Goal: Transaction & Acquisition: Purchase product/service

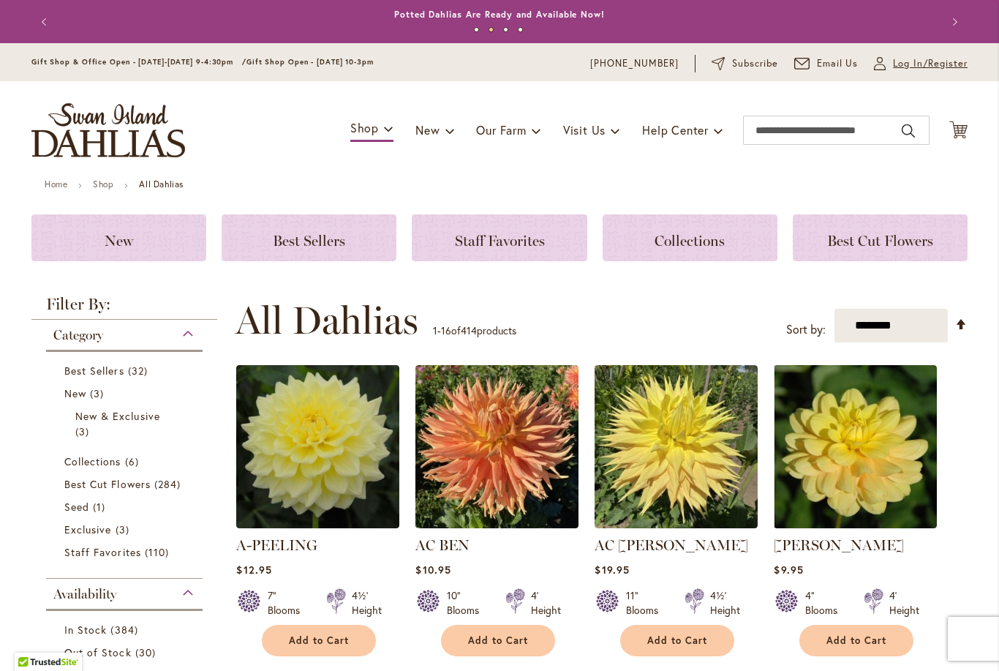
click at [943, 67] on span "Log In/Register" at bounding box center [930, 63] width 75 height 15
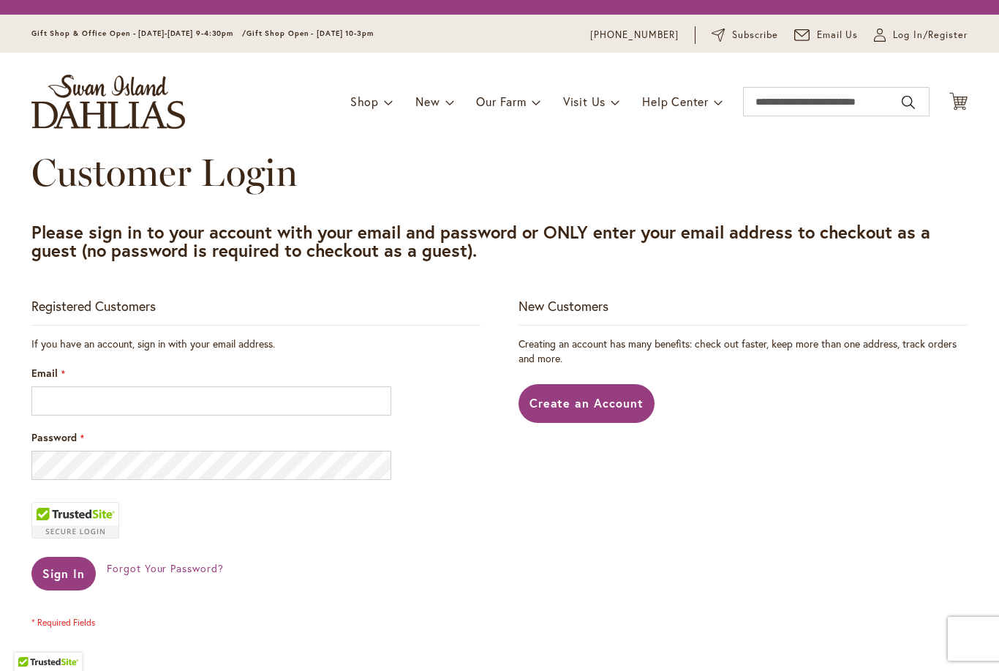
scroll to position [197, 0]
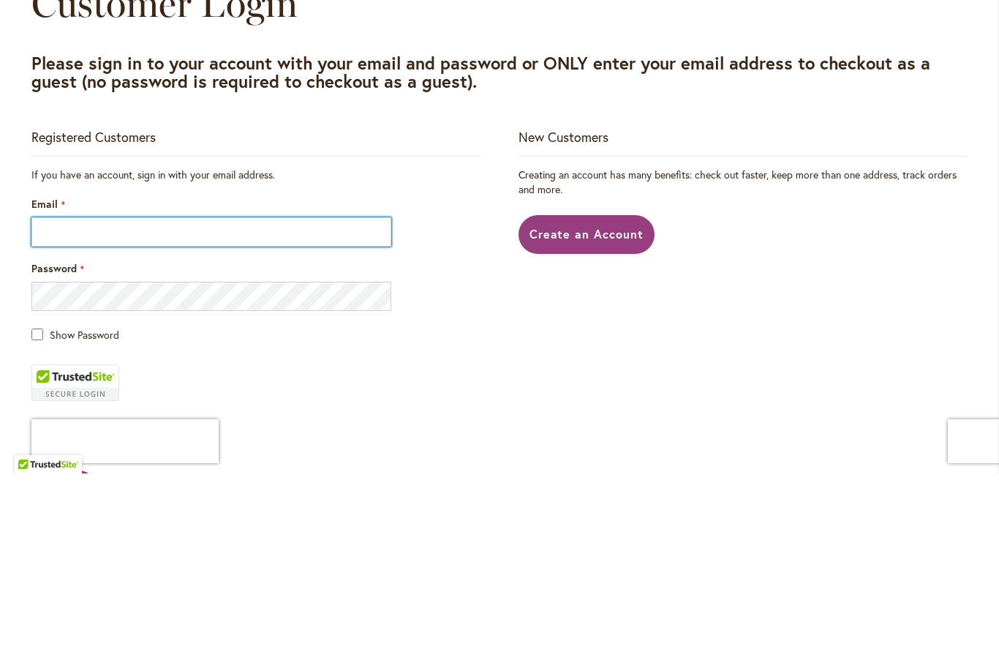
type input "**********"
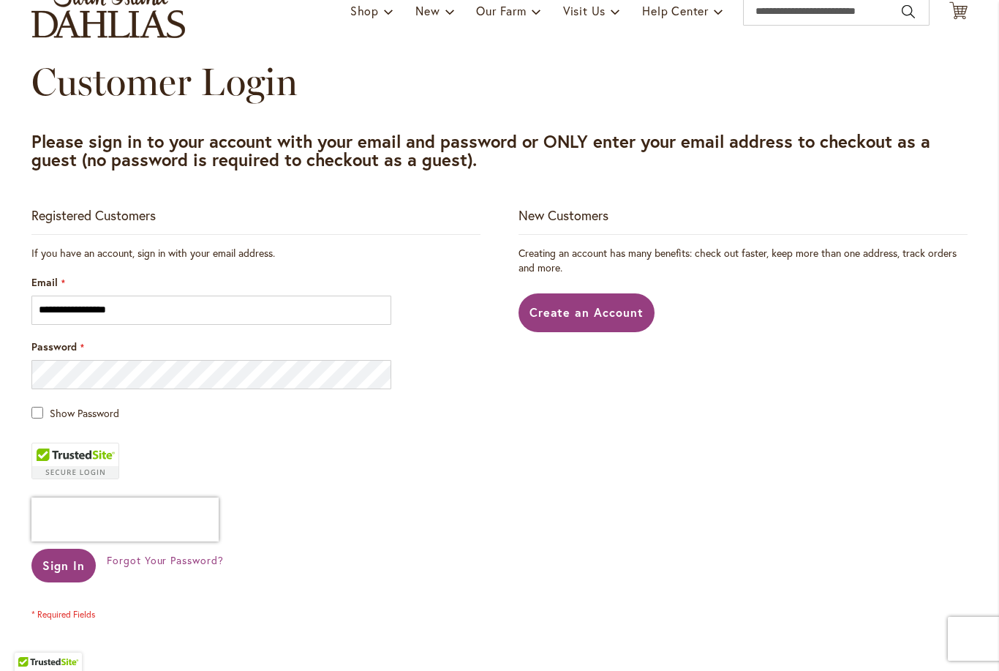
scroll to position [141, 0]
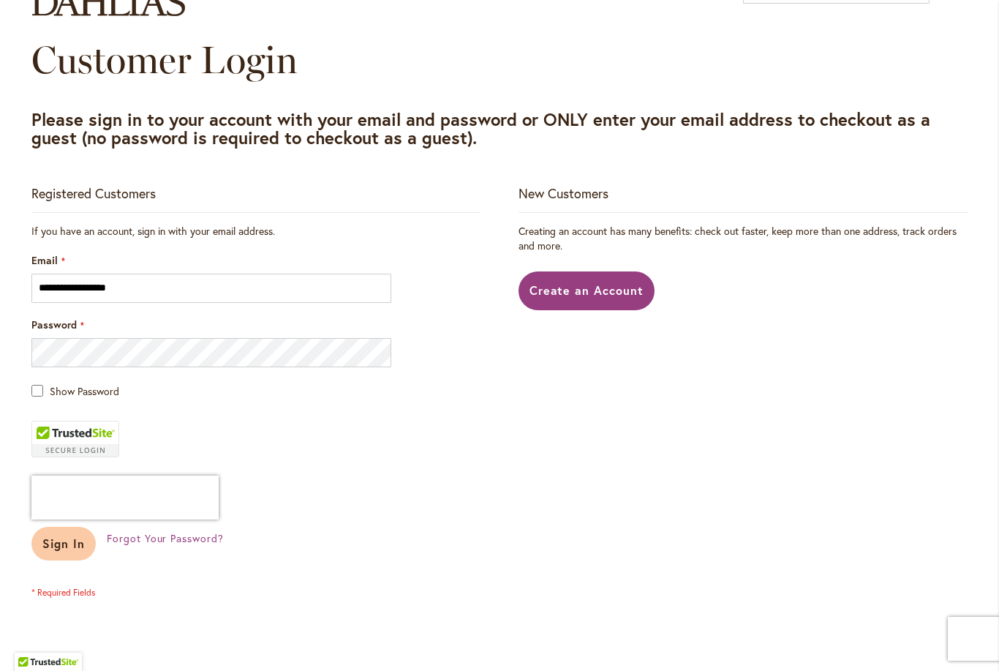
click at [64, 537] on span "Sign In" at bounding box center [63, 542] width 42 height 15
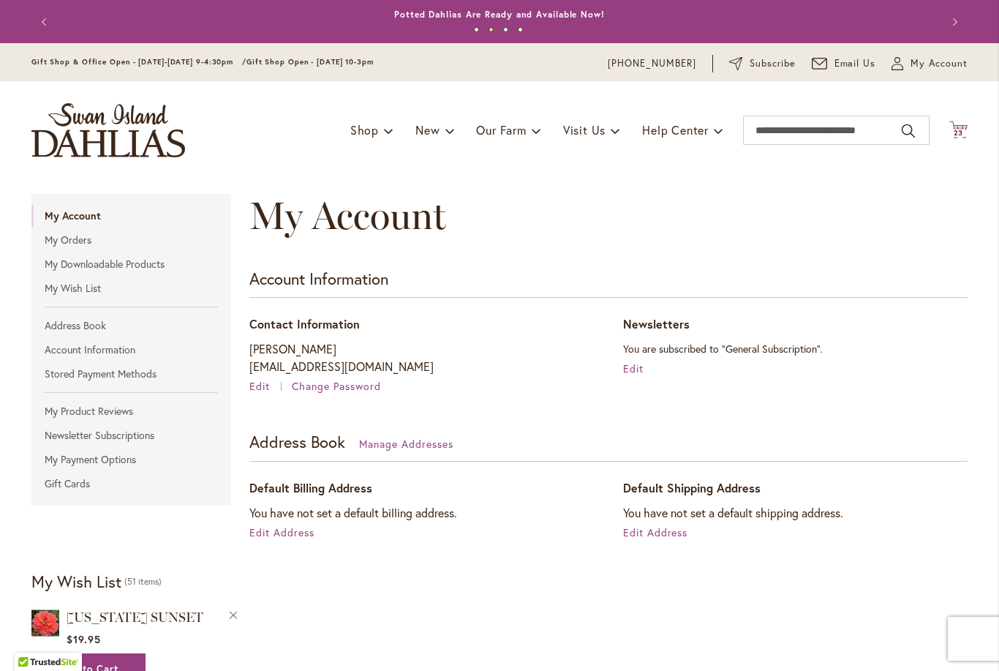
click at [967, 130] on icon "Cart .cls-1 { fill: #231f20; }" at bounding box center [958, 130] width 18 height 18
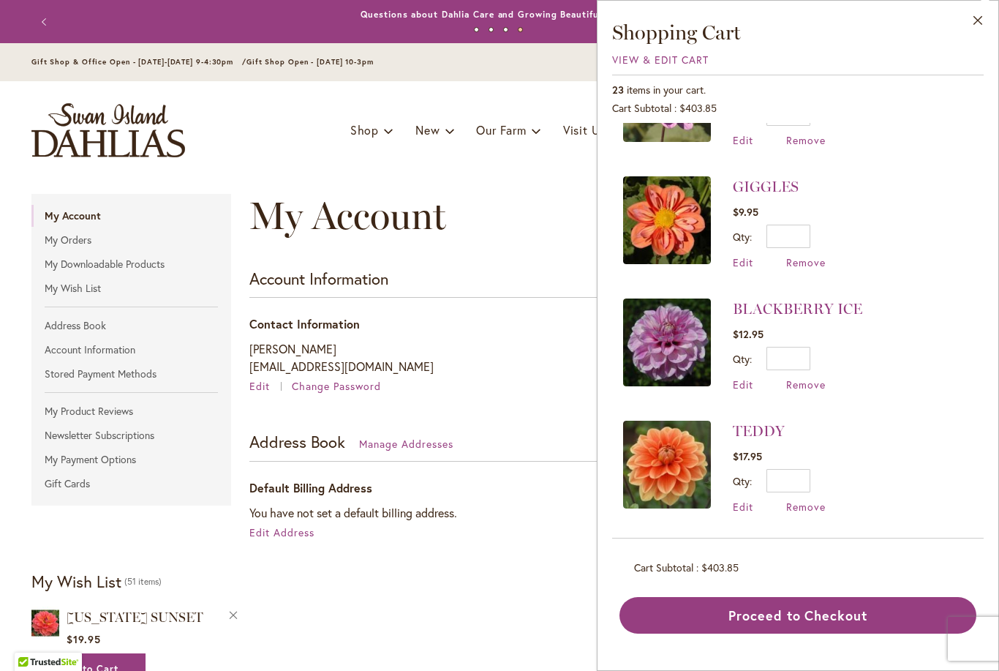
scroll to position [820, 0]
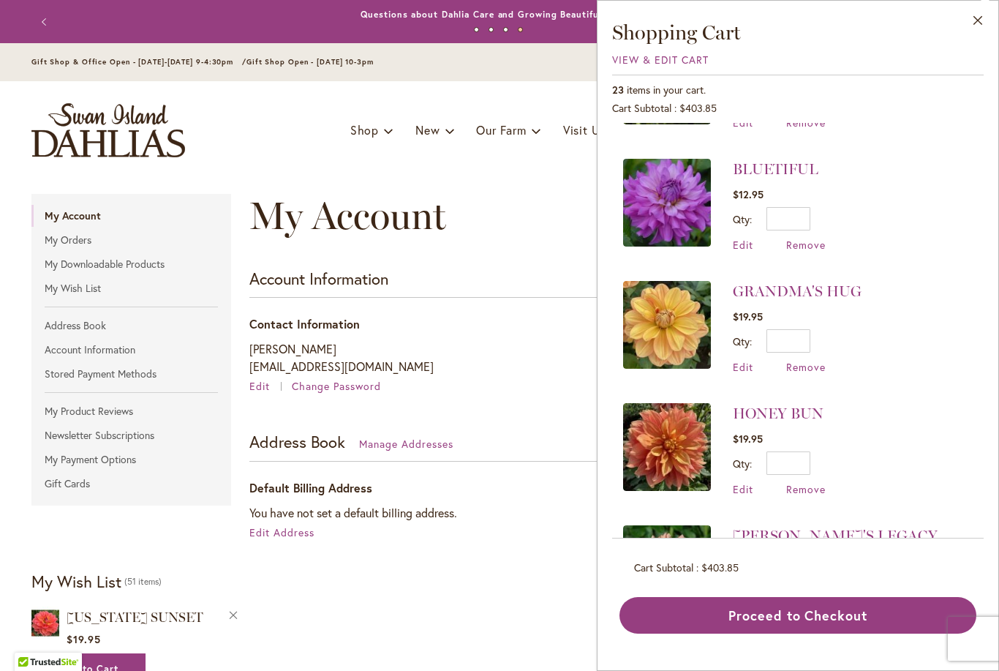
click at [919, 266] on li "GRANDMA'S HUG $19.95 Qty * Update Edit Remove" at bounding box center [798, 327] width 350 height 122
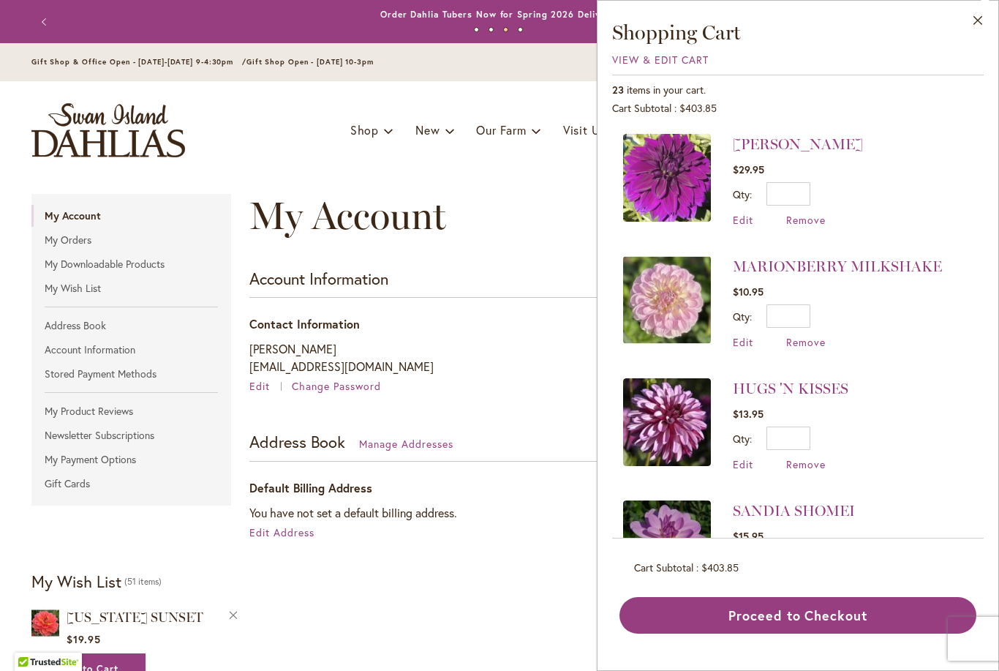
scroll to position [0, 0]
click at [981, 27] on button "Close" at bounding box center [978, 24] width 40 height 46
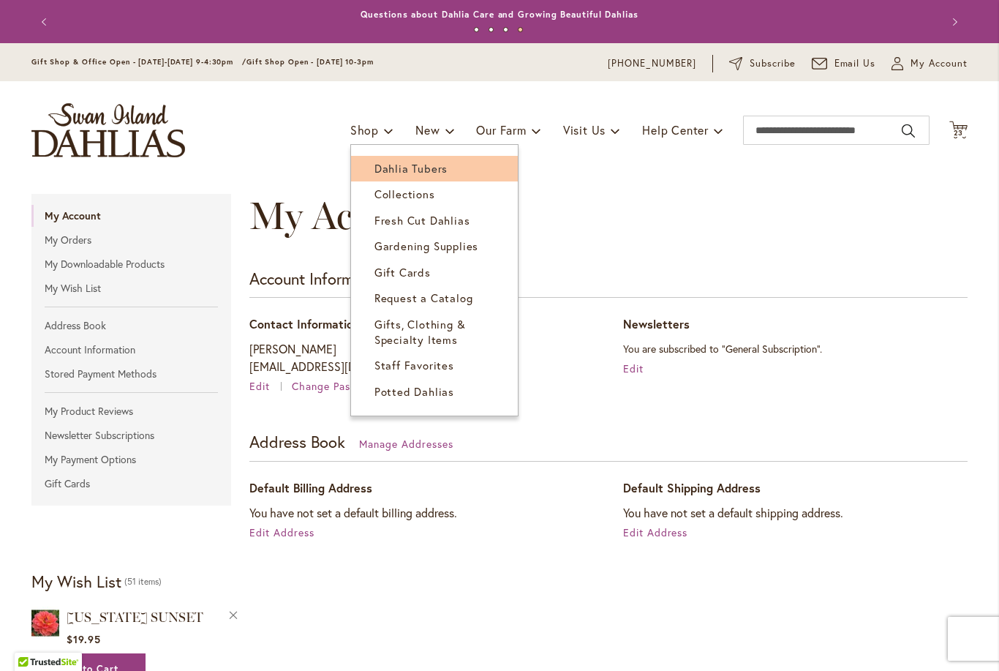
click at [421, 172] on span "Dahlia Tubers" at bounding box center [410, 168] width 73 height 15
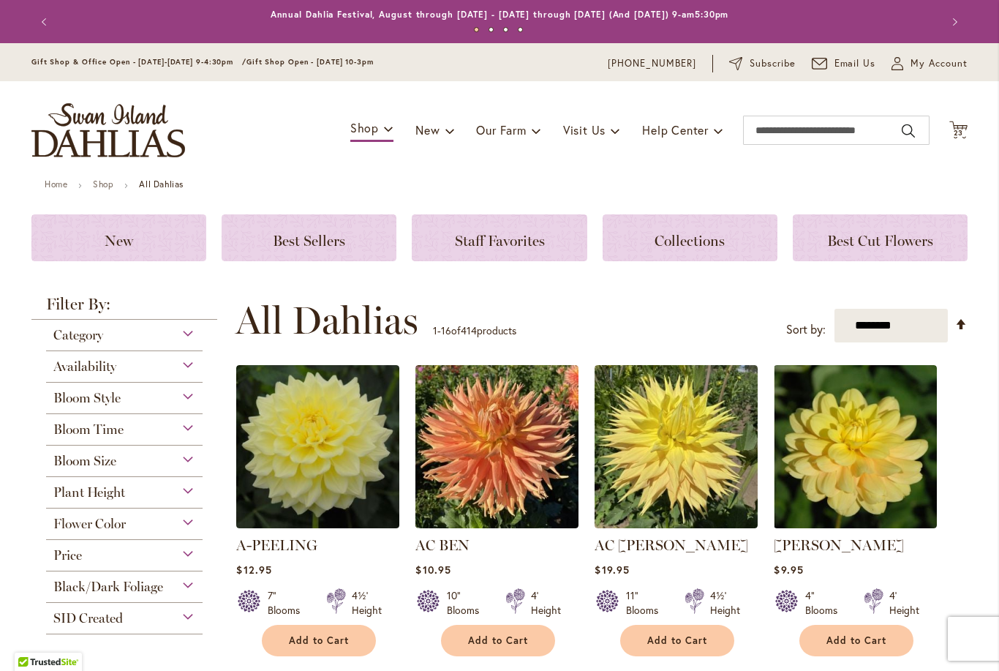
click at [185, 336] on div "Category" at bounding box center [124, 331] width 157 height 23
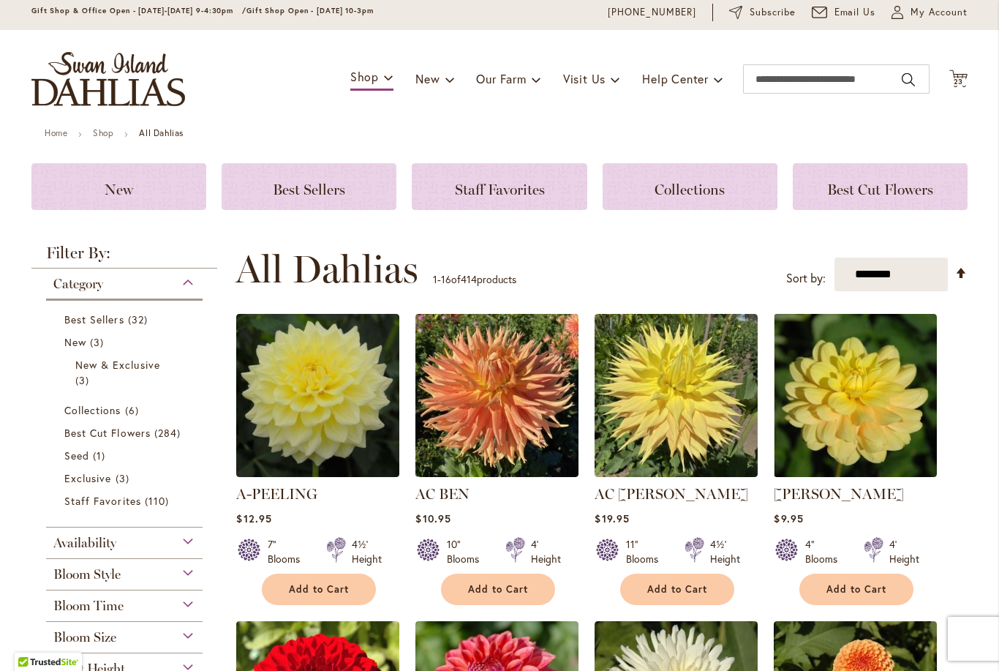
scroll to position [37, 0]
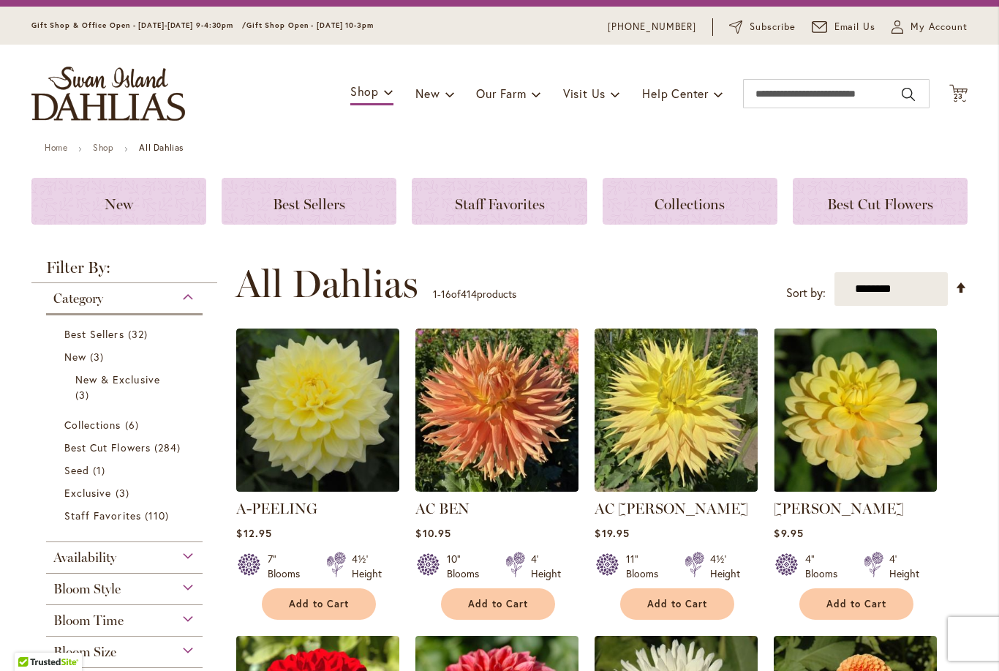
click at [184, 592] on div "Bloom Style" at bounding box center [124, 584] width 157 height 23
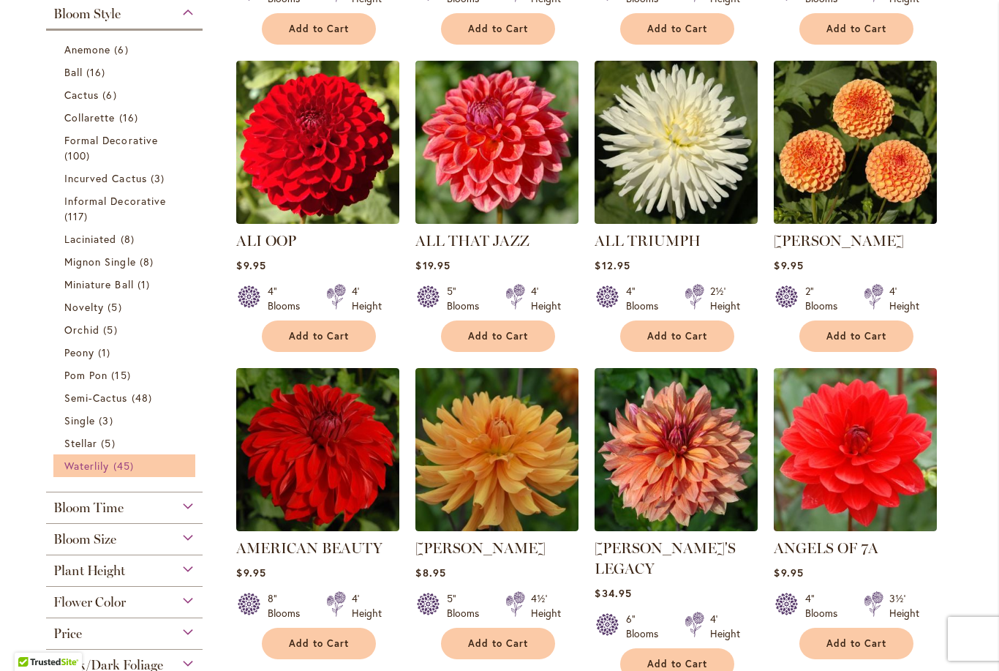
click at [114, 471] on span "45 items" at bounding box center [125, 465] width 24 height 15
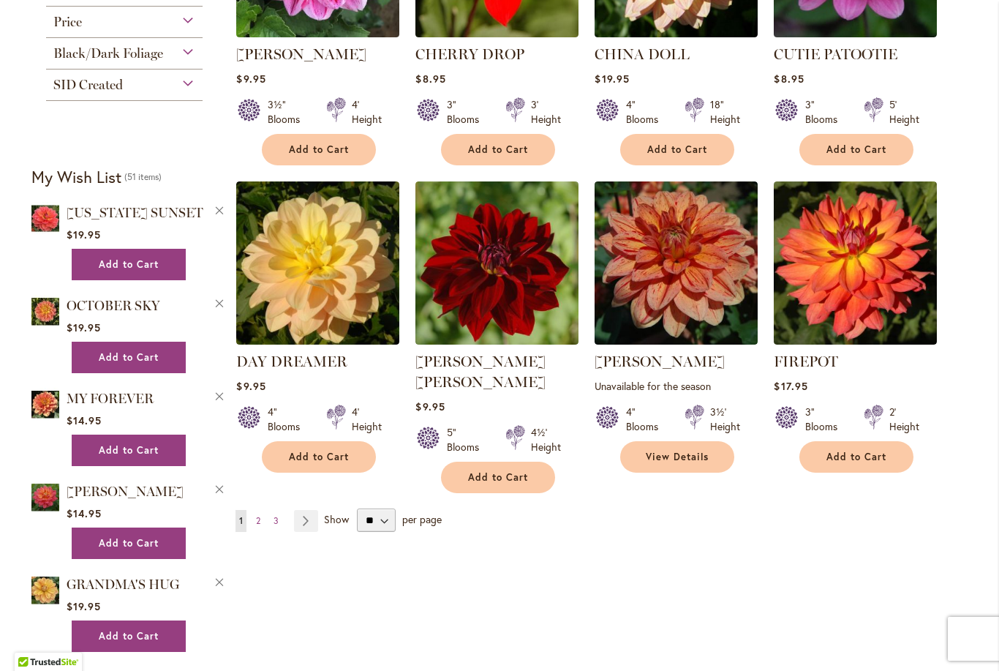
scroll to position [1076, 0]
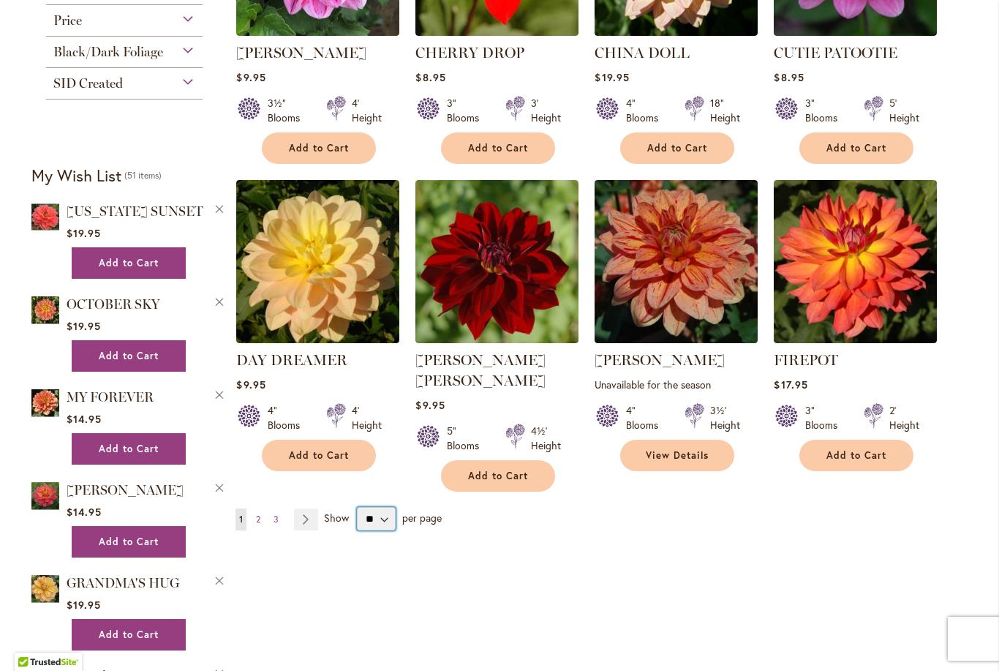
click at [375, 508] on select "** ** ** **" at bounding box center [376, 518] width 39 height 23
select select "**"
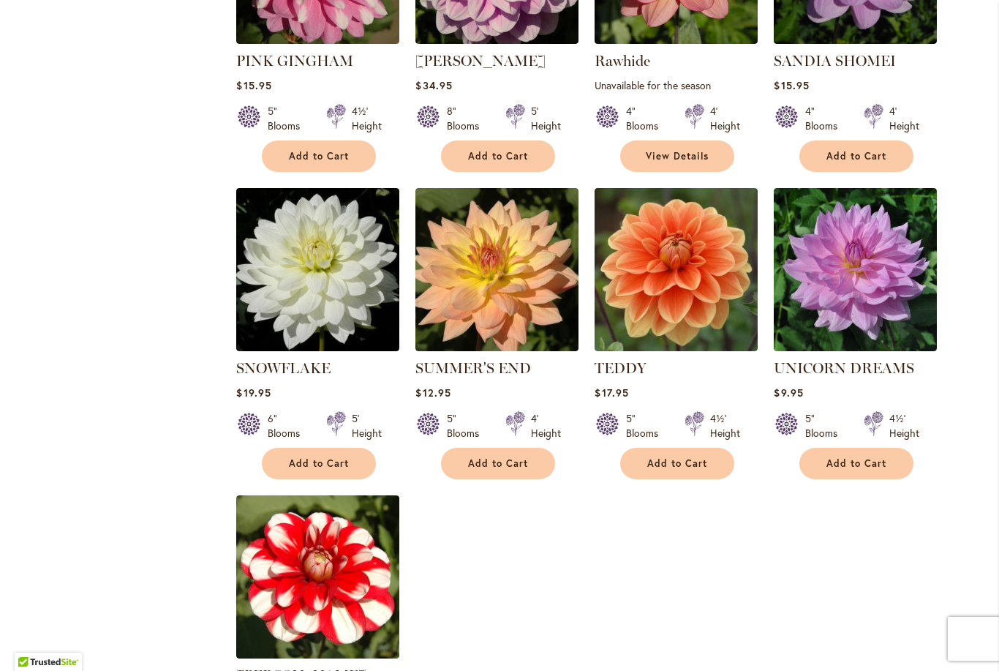
scroll to position [3301, 0]
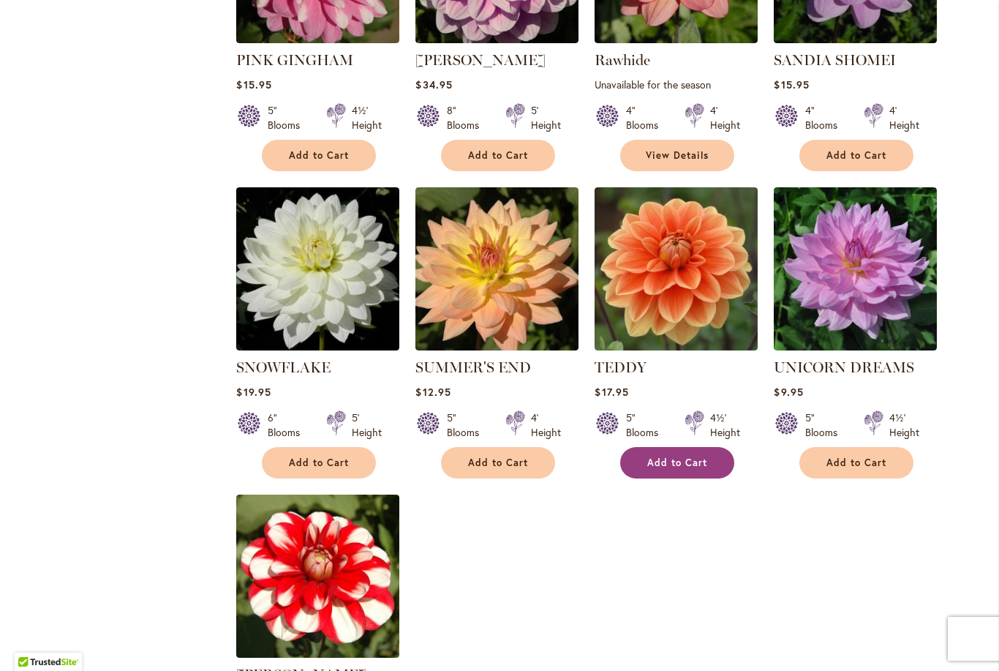
click at [693, 456] on span "Add to Cart" at bounding box center [677, 462] width 60 height 12
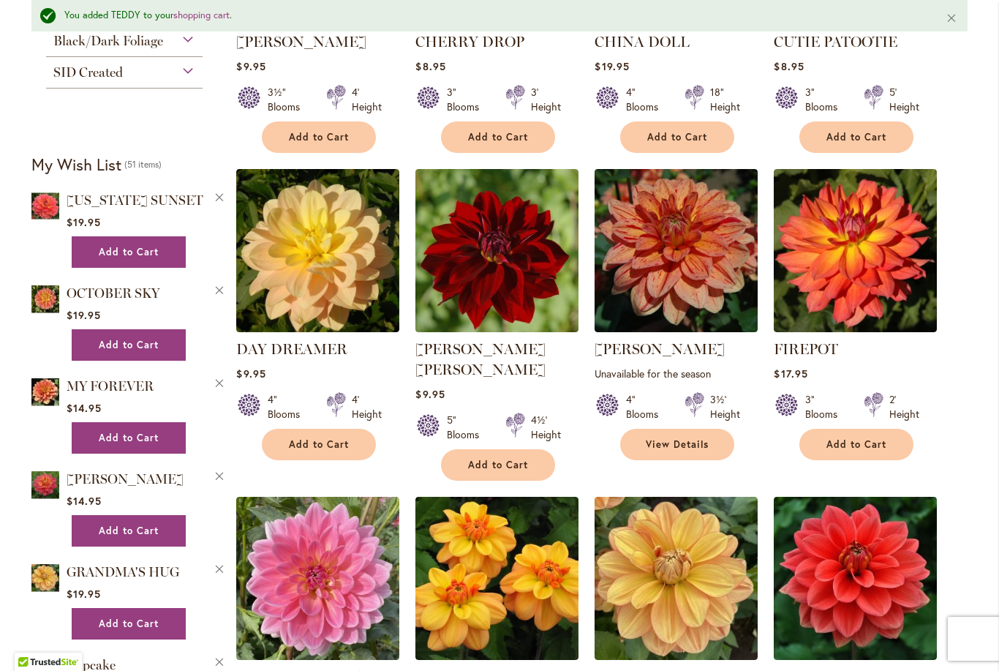
scroll to position [1126, 0]
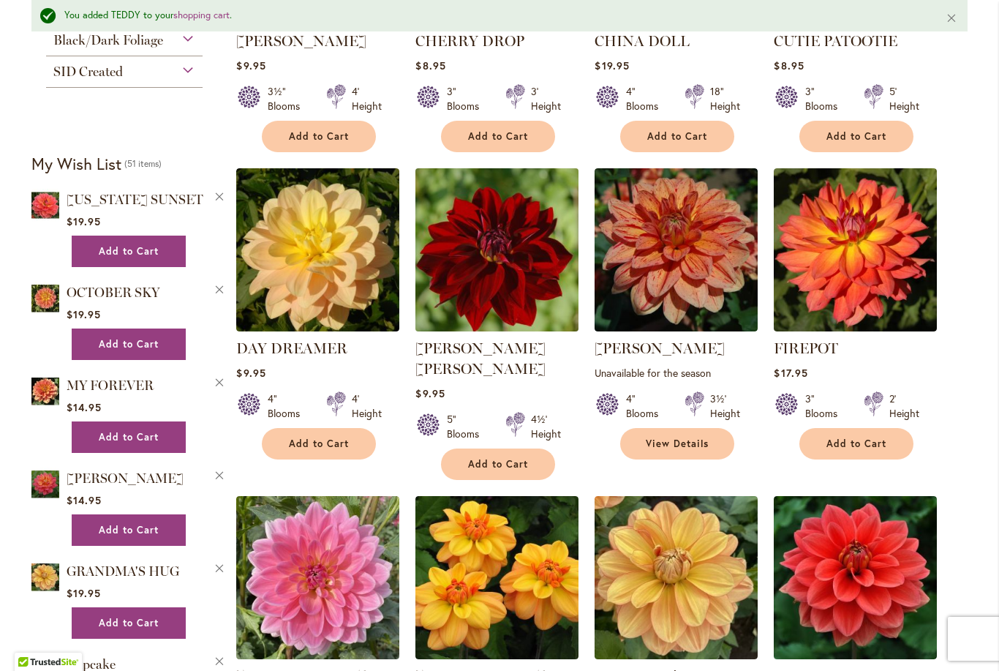
click at [513, 287] on img at bounding box center [497, 249] width 171 height 171
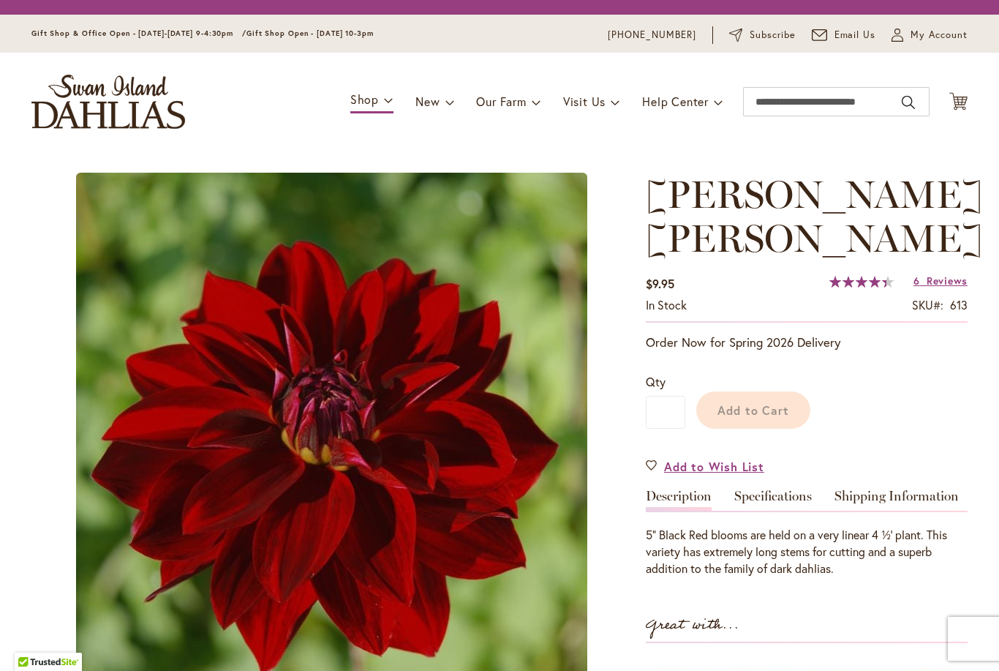
type input "***"
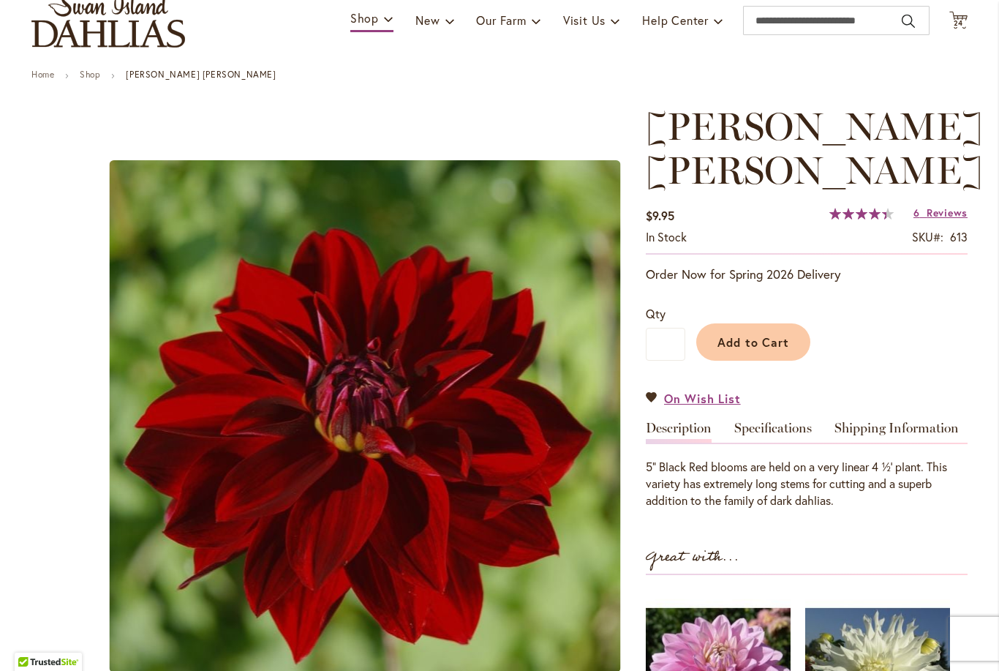
scroll to position [105, 0]
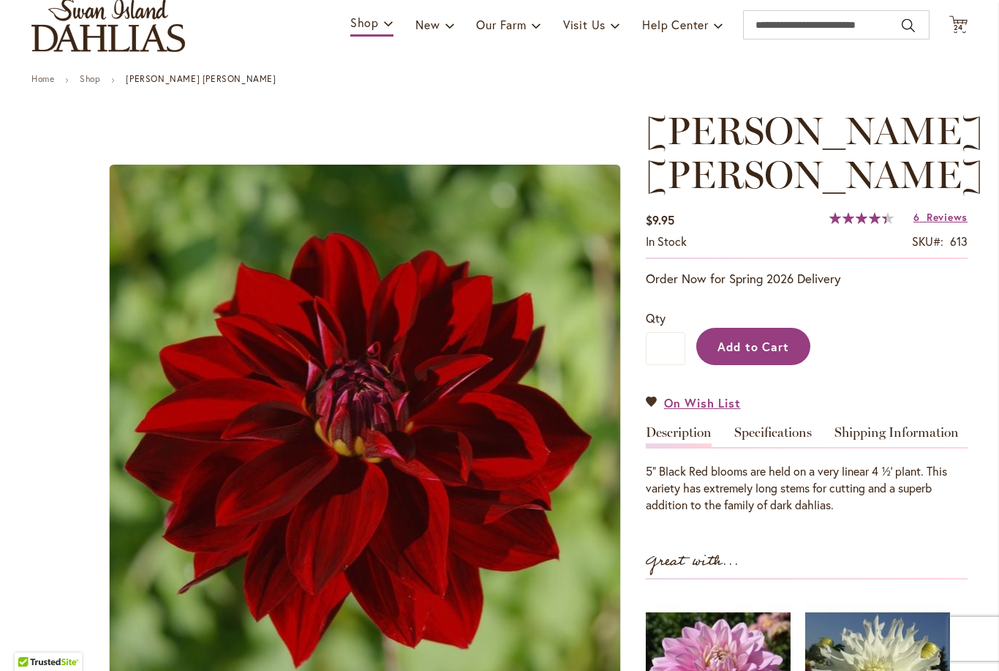
click at [767, 339] on span "Add to Cart" at bounding box center [753, 346] width 72 height 15
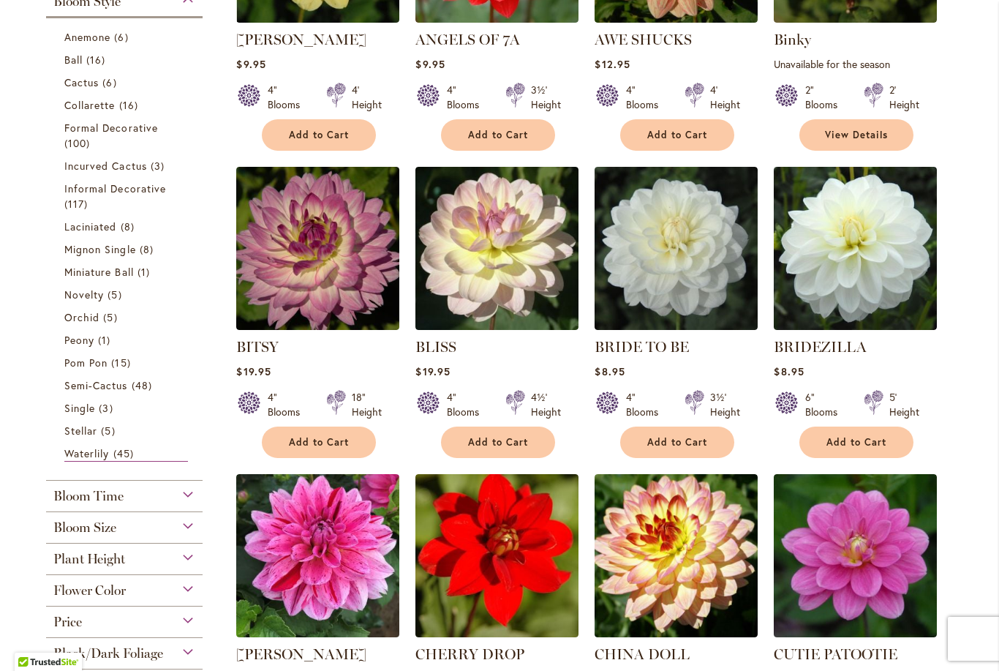
scroll to position [476, 0]
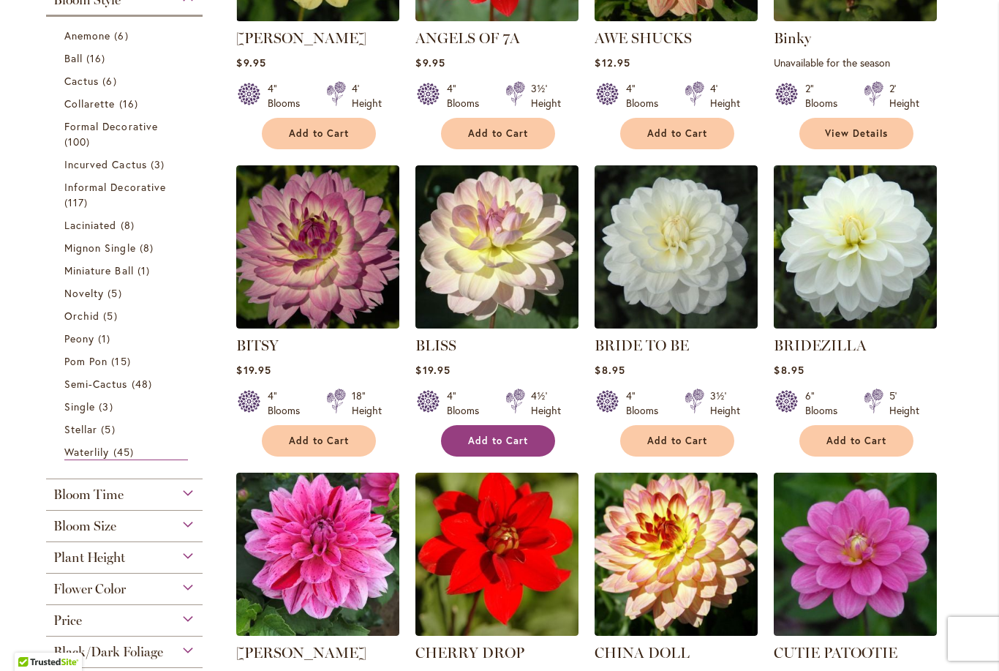
click at [497, 447] on button "Add to Cart" at bounding box center [498, 440] width 114 height 31
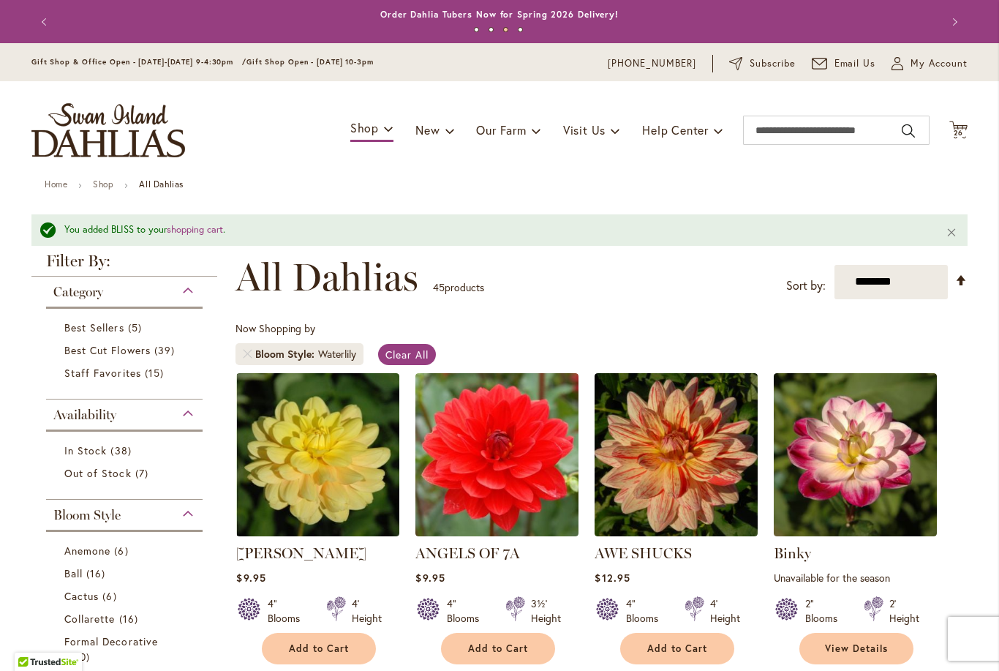
scroll to position [0, 0]
click at [958, 132] on span "26" at bounding box center [959, 133] width 10 height 10
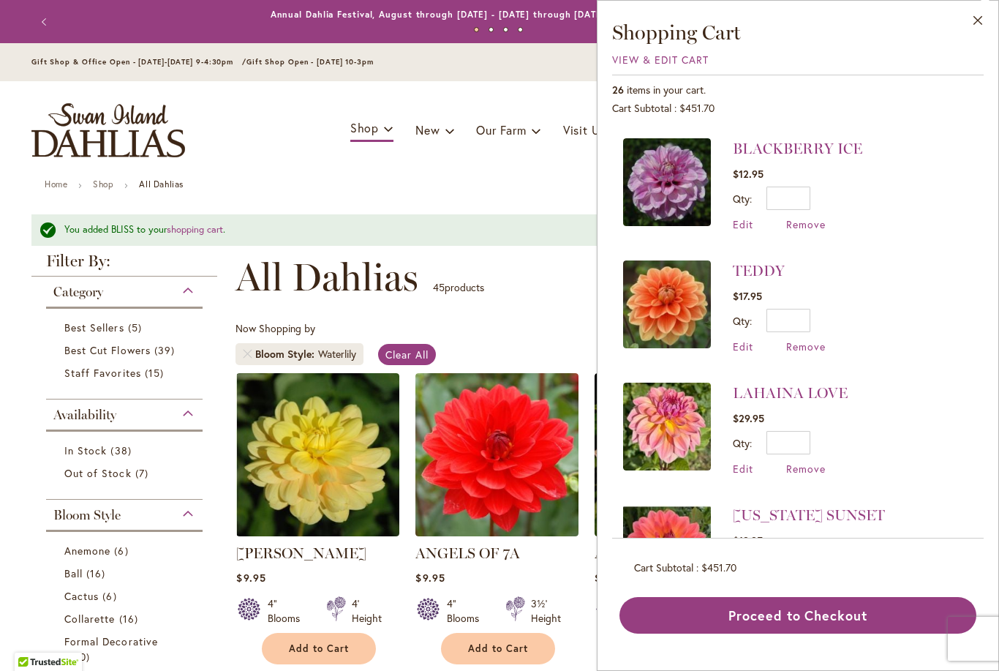
scroll to position [1240, 0]
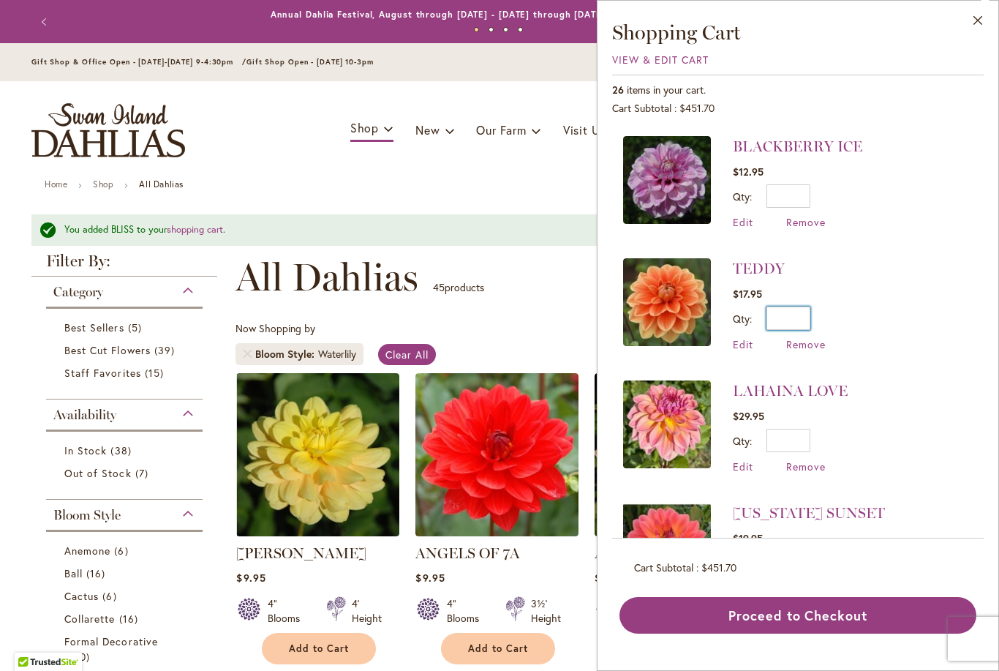
click at [804, 306] on input "*" at bounding box center [788, 317] width 44 height 23
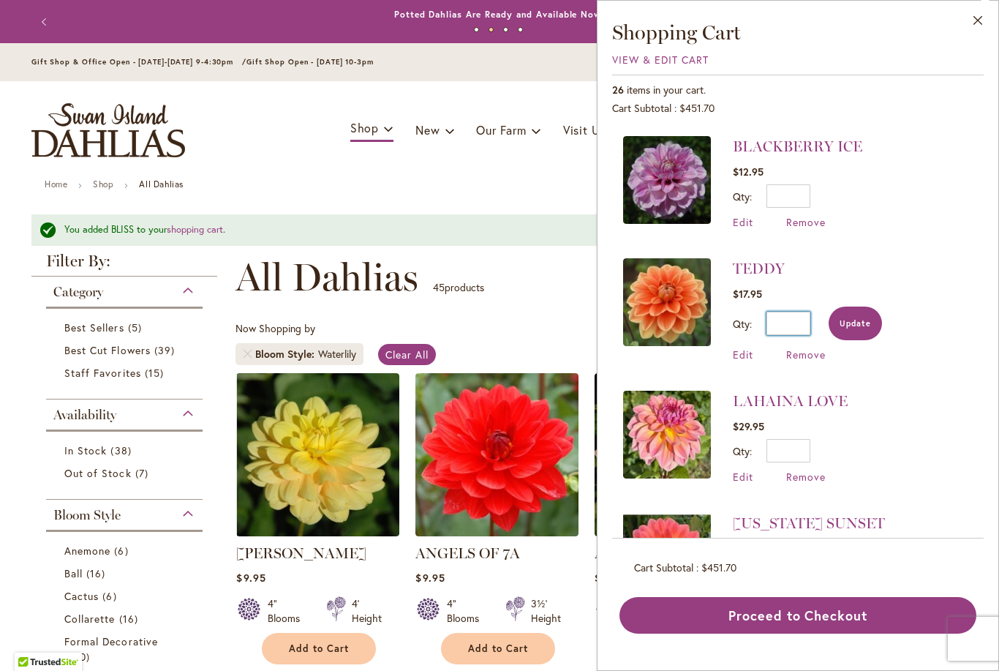
type input "*"
click at [861, 318] on span "Update" at bounding box center [855, 323] width 31 height 10
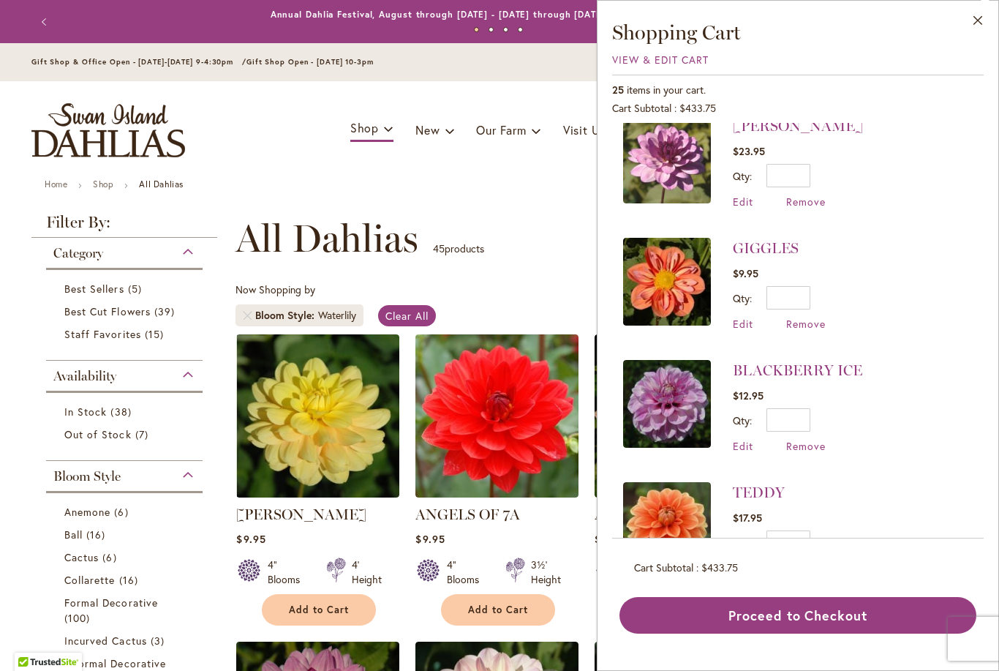
scroll to position [1019, 0]
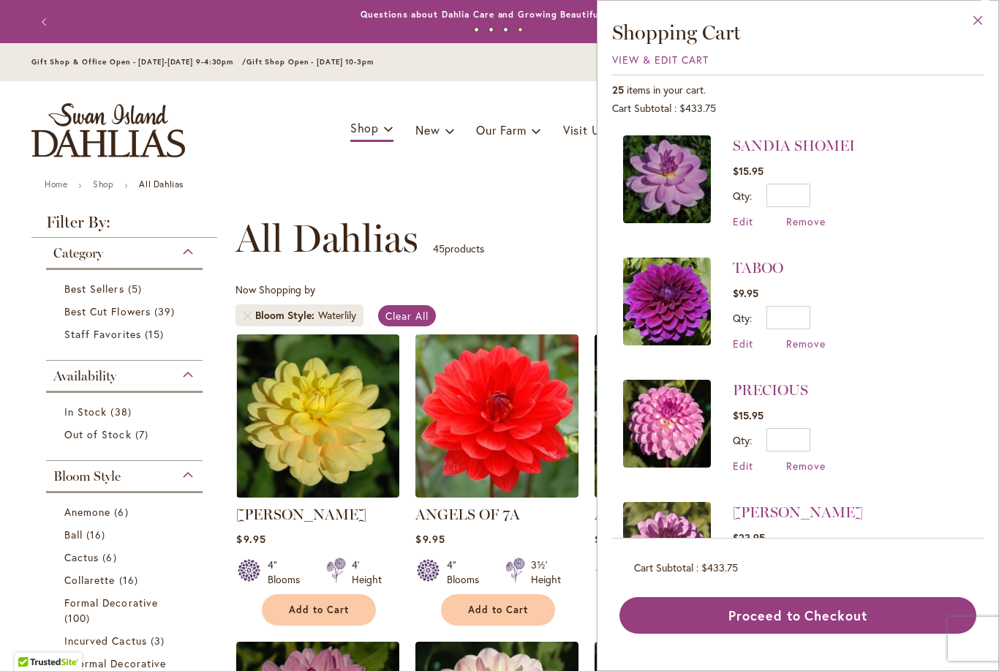
click at [983, 29] on button "Close" at bounding box center [978, 24] width 40 height 46
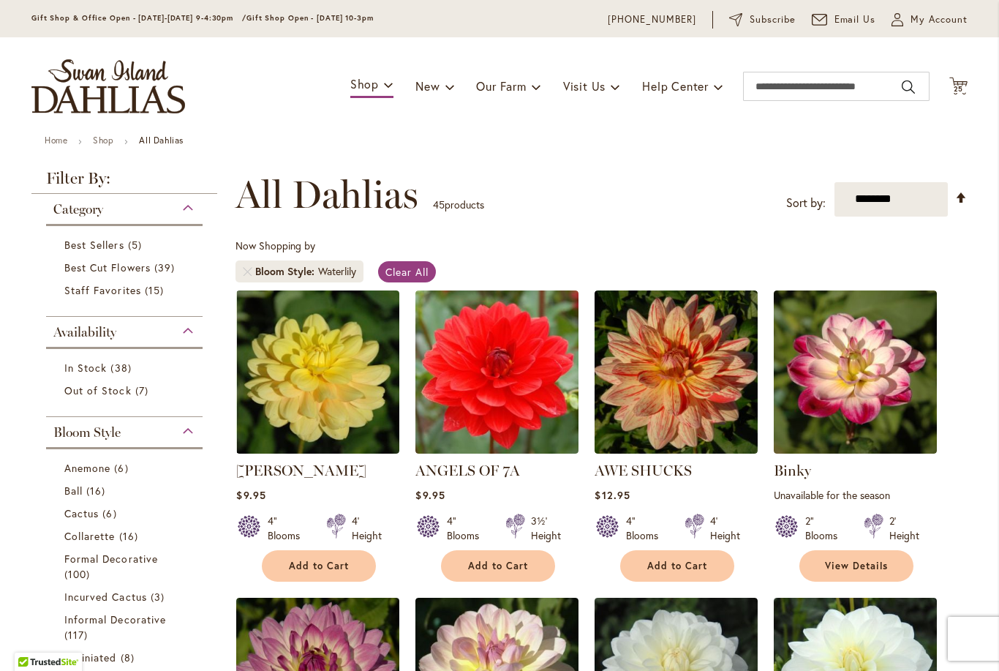
scroll to position [42, 0]
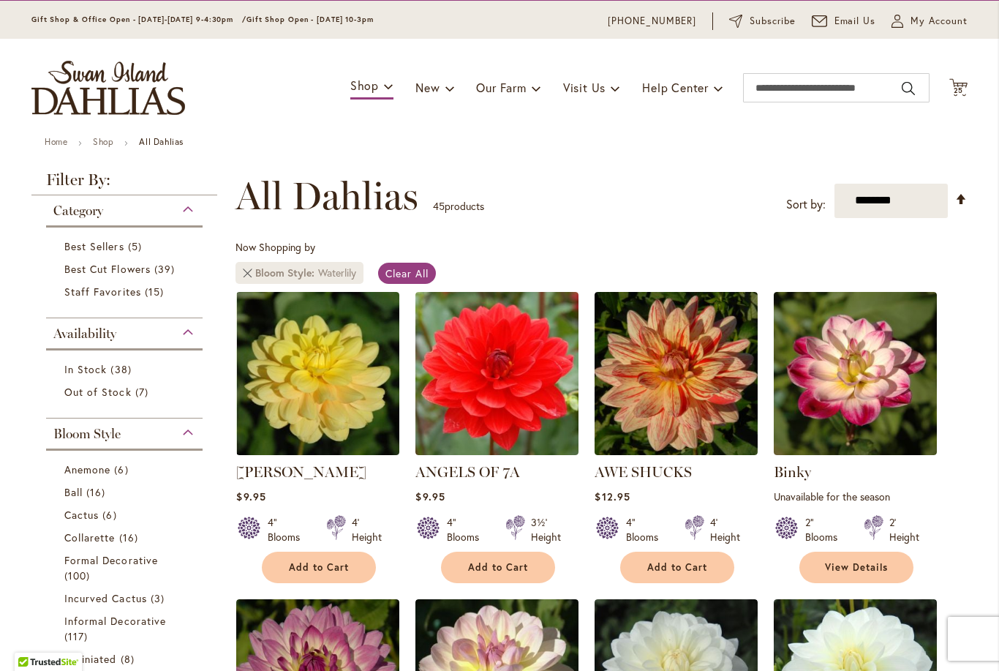
click at [249, 274] on link "Remove Bloom Style Waterlily" at bounding box center [247, 272] width 9 height 9
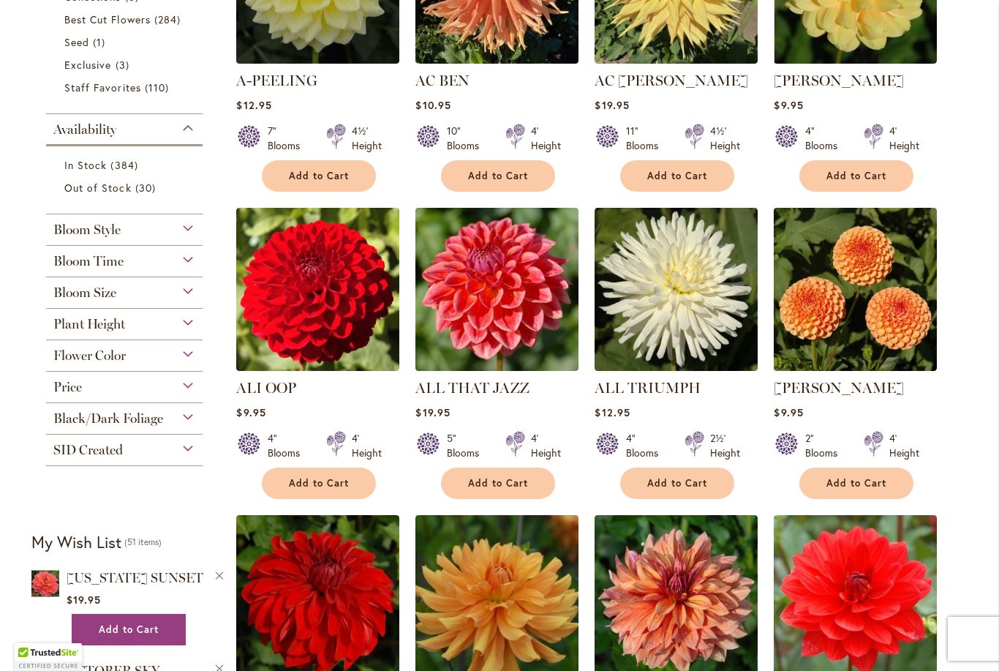
scroll to position [425, 0]
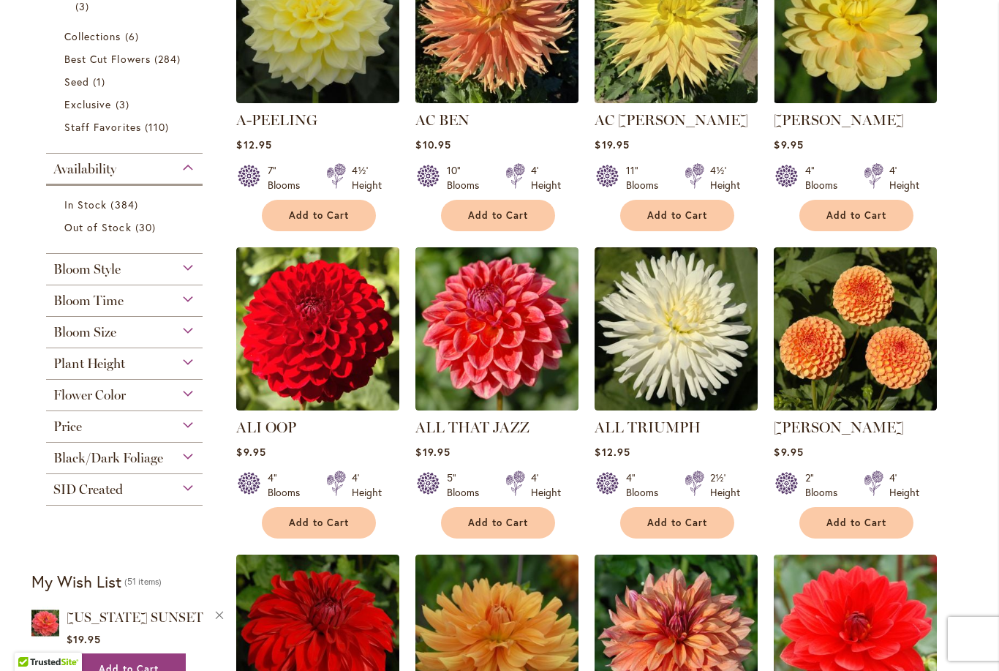
click at [189, 271] on div "Bloom Style" at bounding box center [124, 265] width 157 height 23
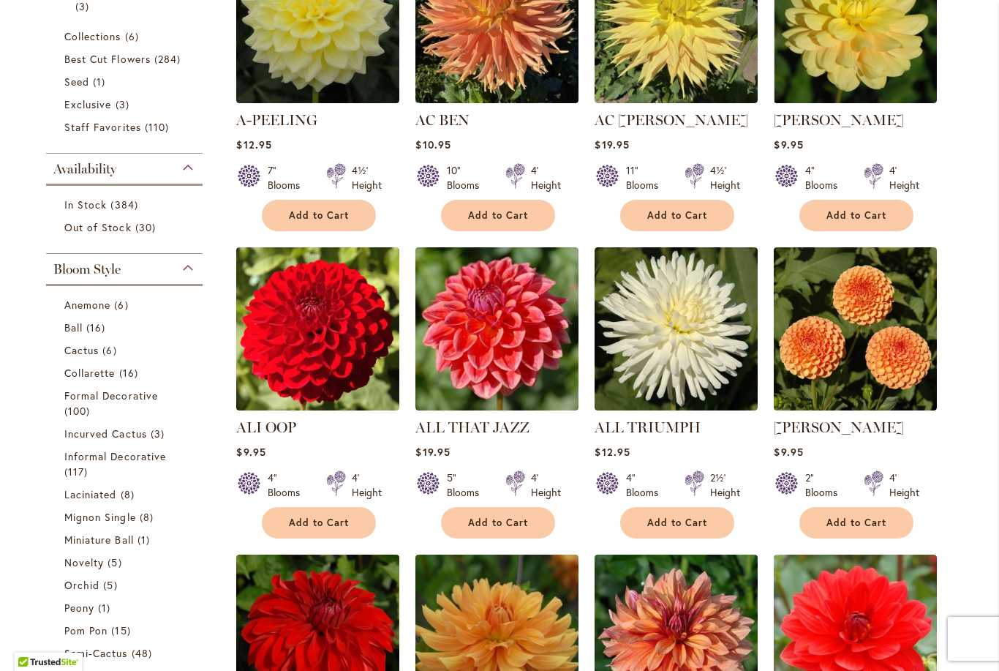
scroll to position [680, 0]
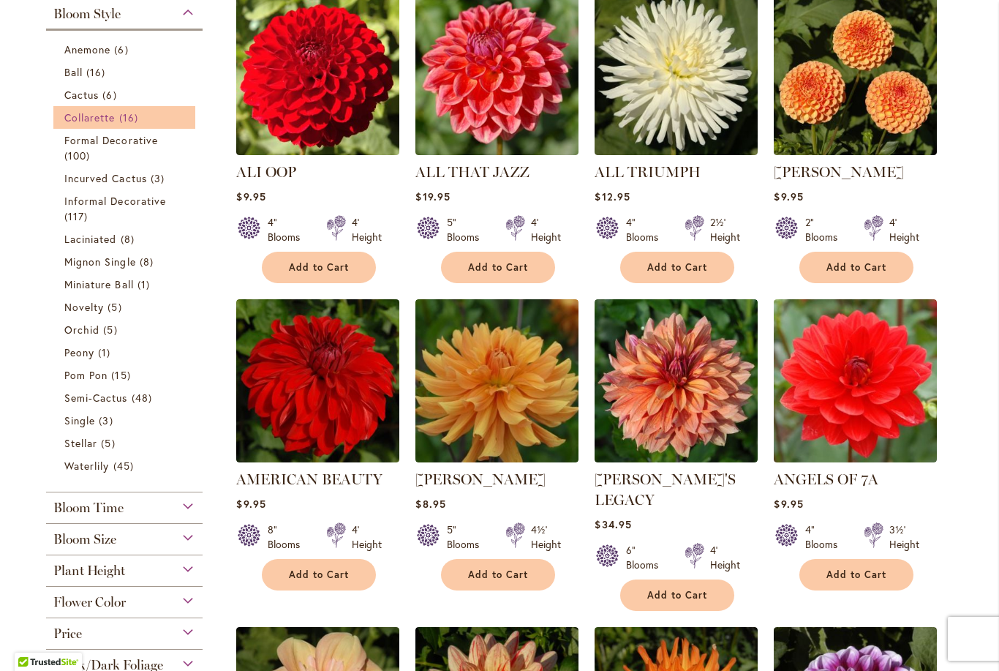
click at [102, 118] on span "Collarette" at bounding box center [89, 117] width 51 height 14
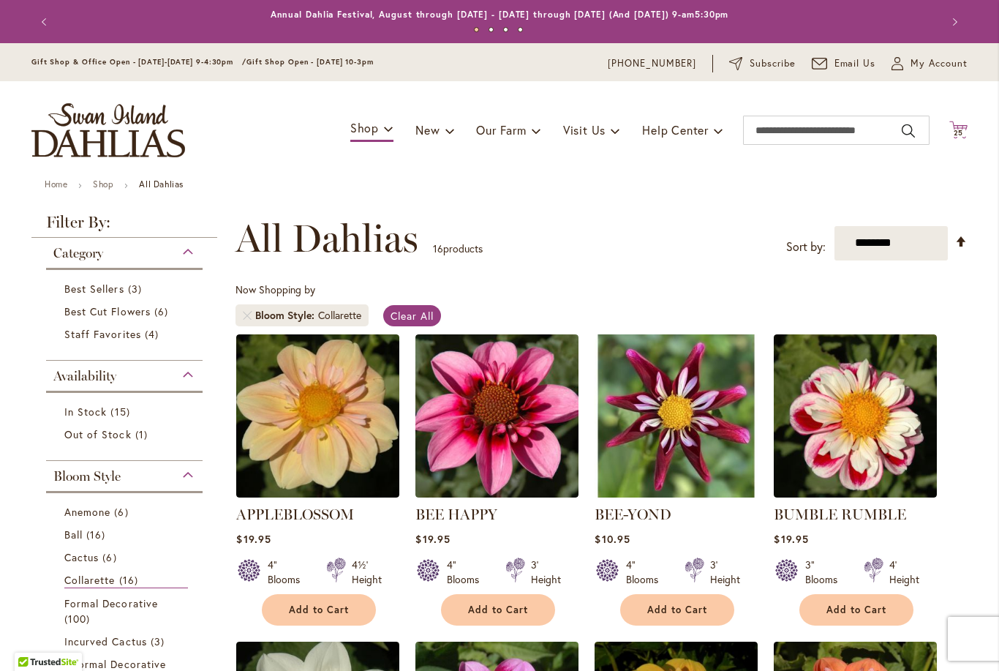
click at [965, 127] on icon "Cart .cls-1 { fill: #231f20; }" at bounding box center [958, 130] width 18 height 18
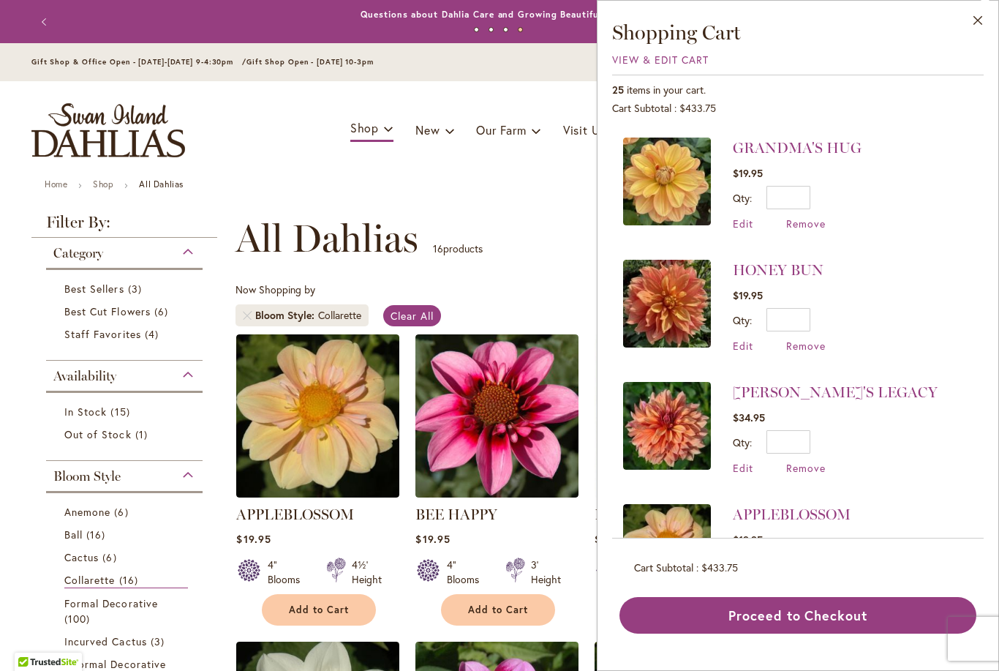
scroll to position [2581, 0]
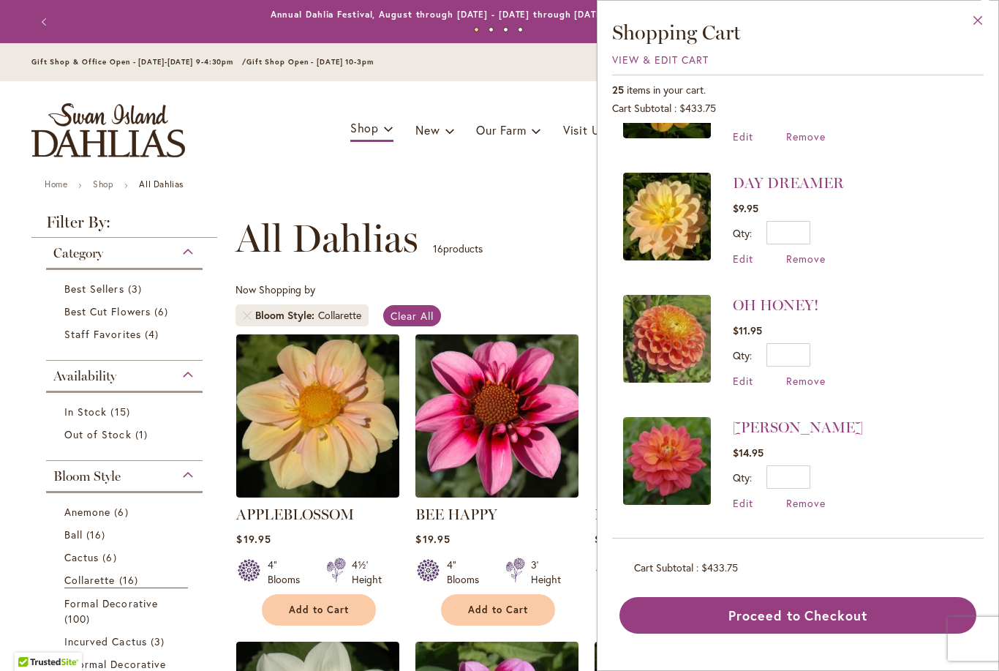
click at [966, 29] on button "Close" at bounding box center [978, 24] width 40 height 46
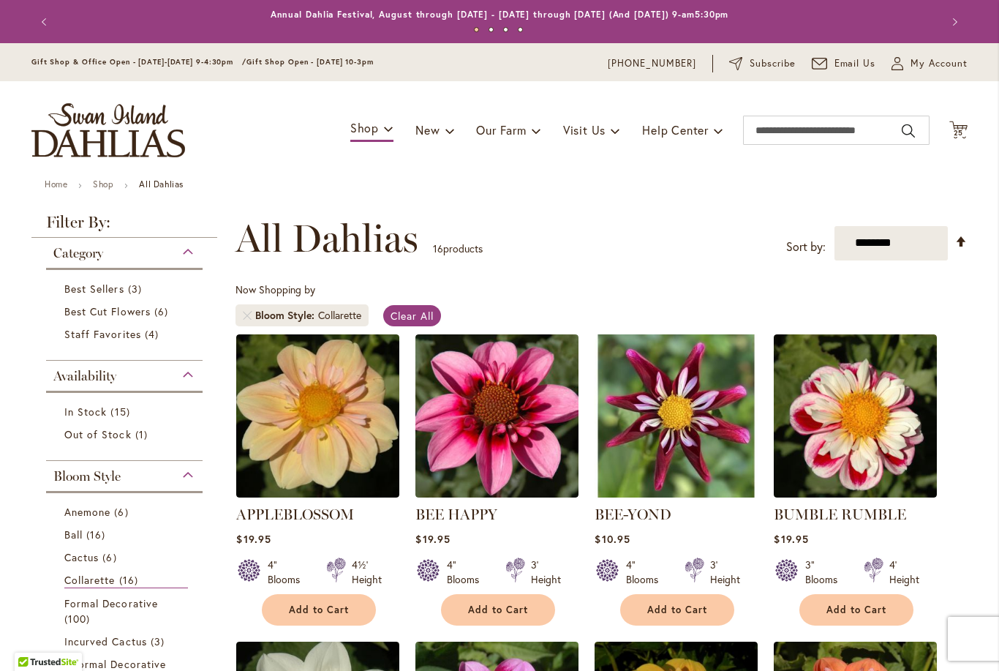
scroll to position [1664, 0]
click at [412, 310] on span "Clear All" at bounding box center [412, 316] width 43 height 14
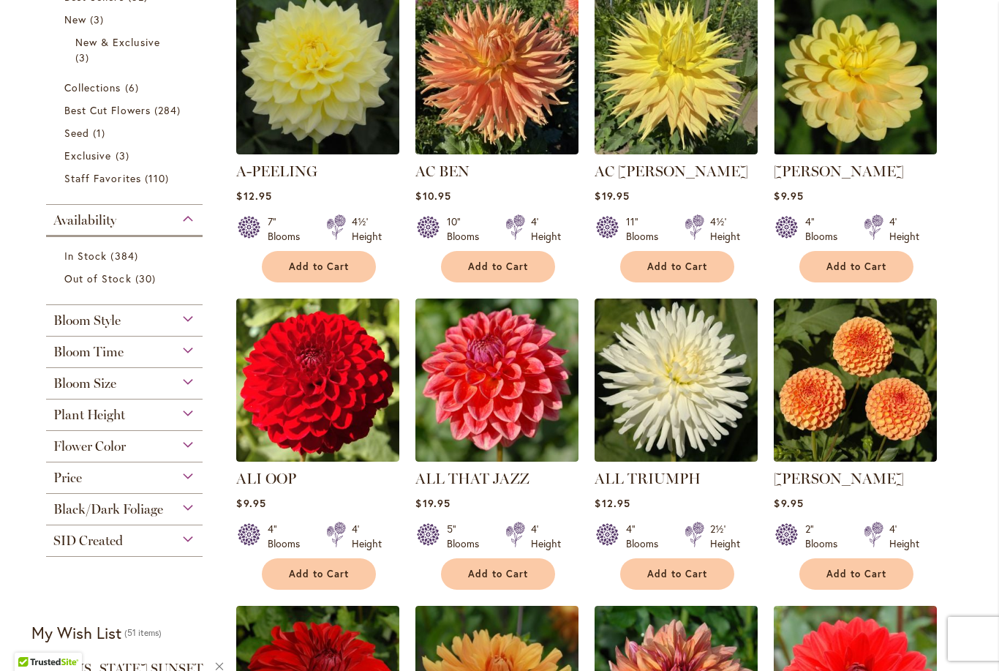
scroll to position [377, 0]
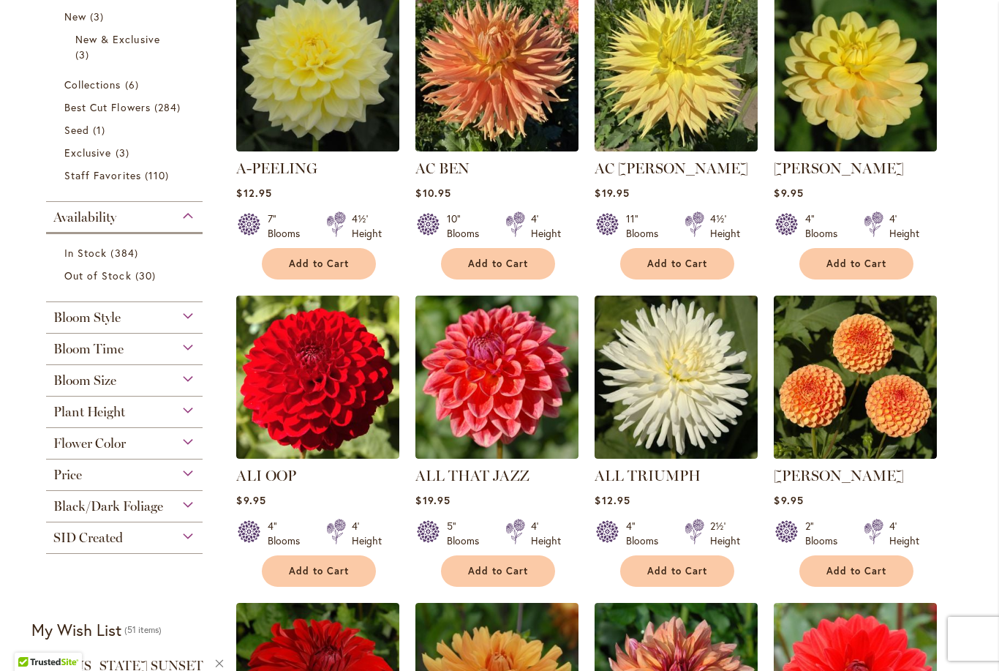
click at [179, 451] on div "Flower Color" at bounding box center [124, 439] width 157 height 23
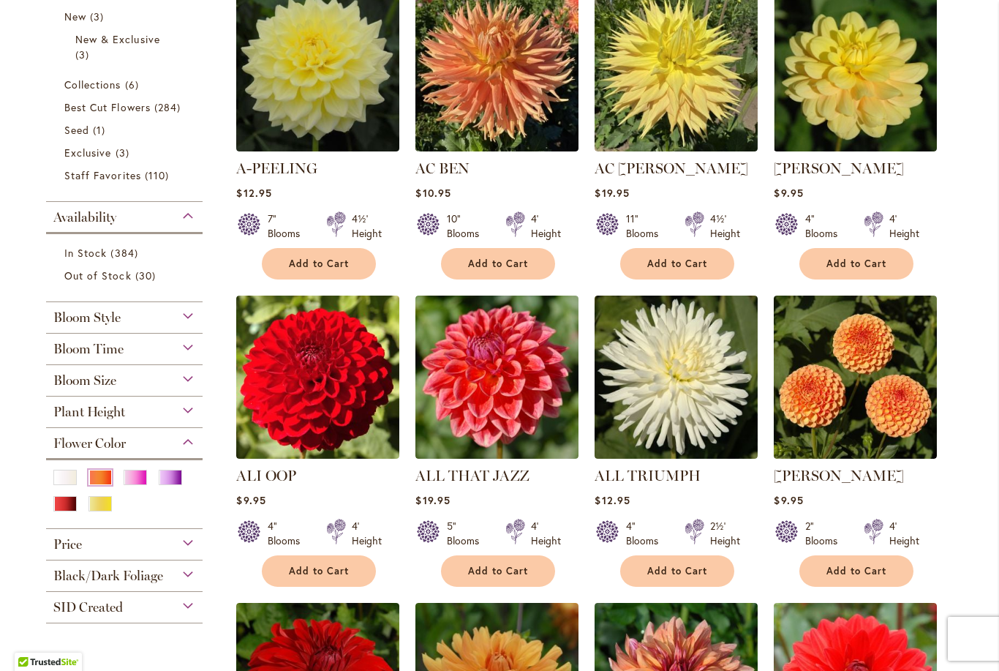
click at [100, 483] on div "Orange/Peach" at bounding box center [99, 477] width 23 height 15
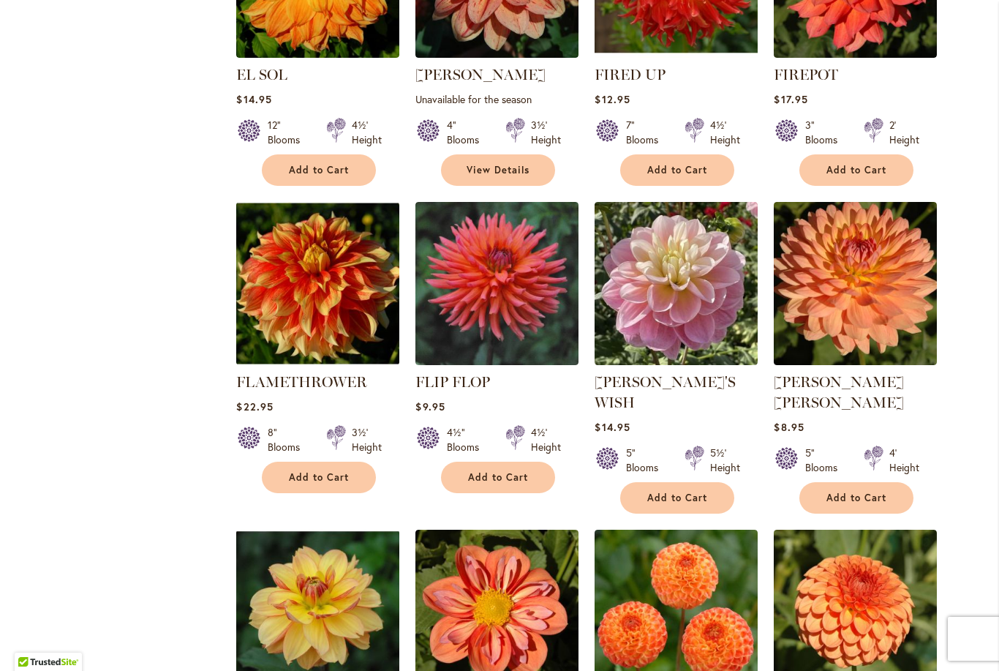
scroll to position [3008, 0]
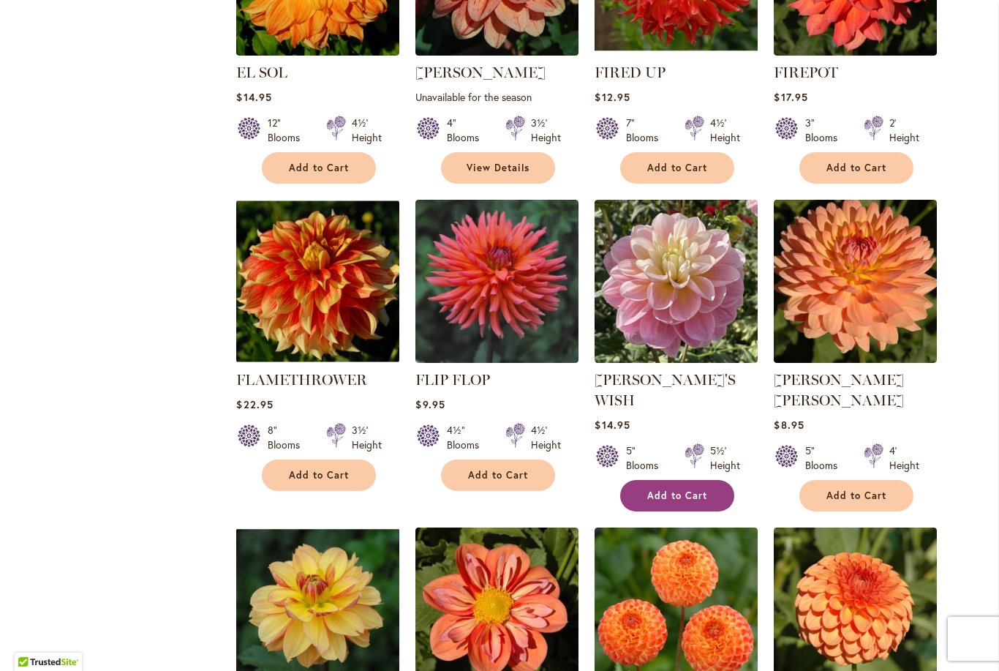
click at [689, 489] on span "Add to Cart" at bounding box center [677, 495] width 60 height 12
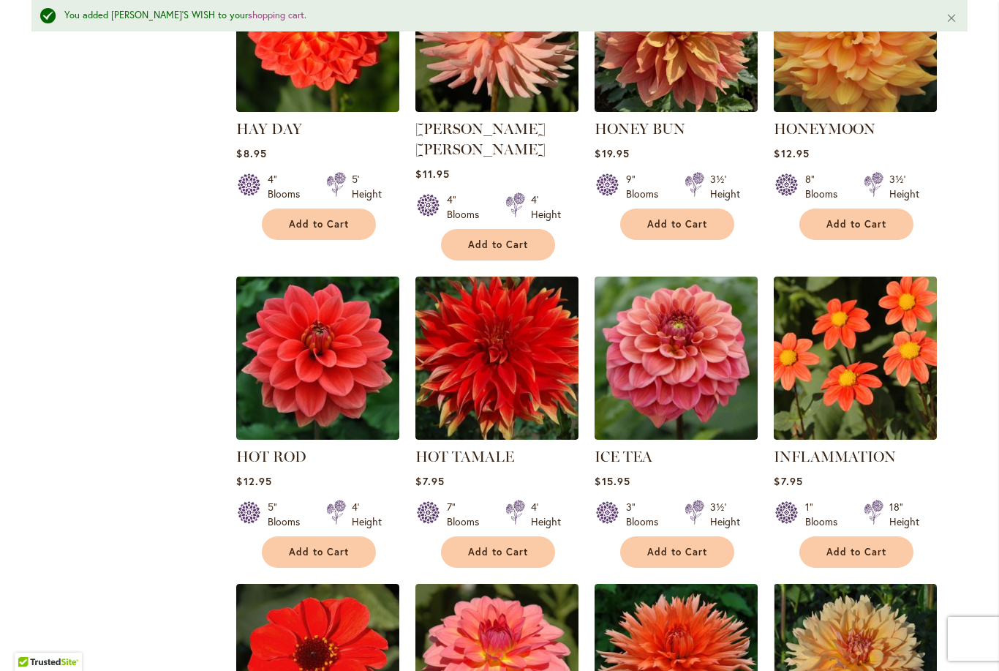
scroll to position [4564, 0]
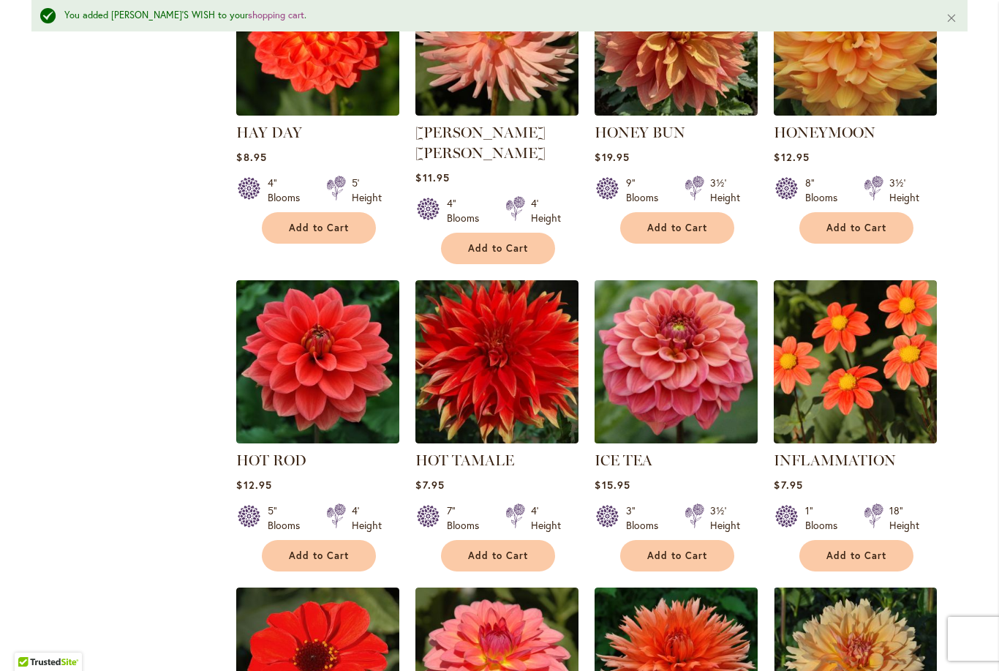
click at [713, 276] on img at bounding box center [676, 361] width 171 height 171
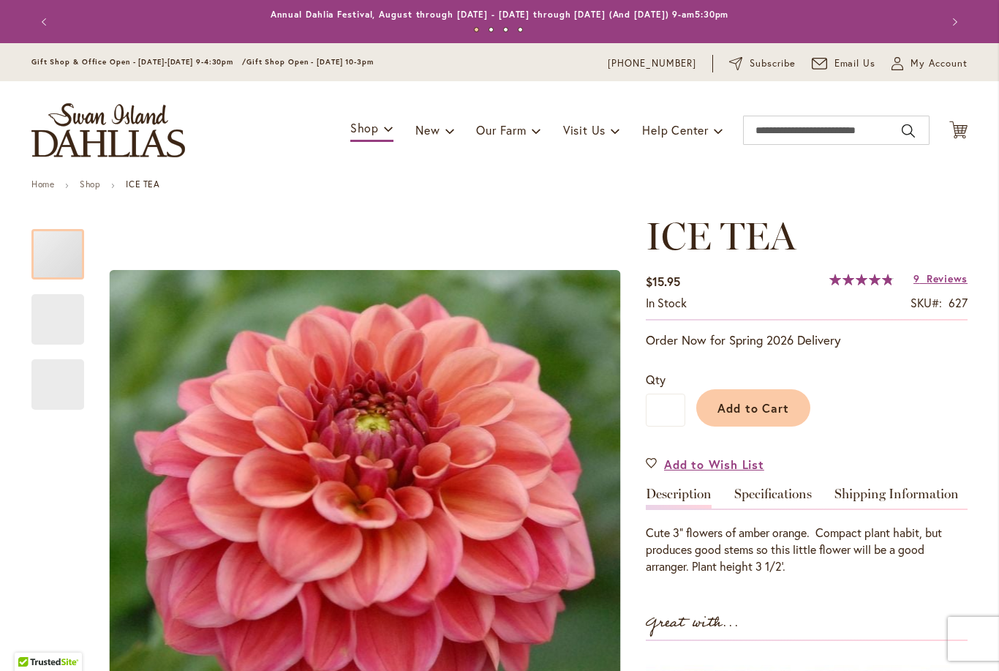
type input "***"
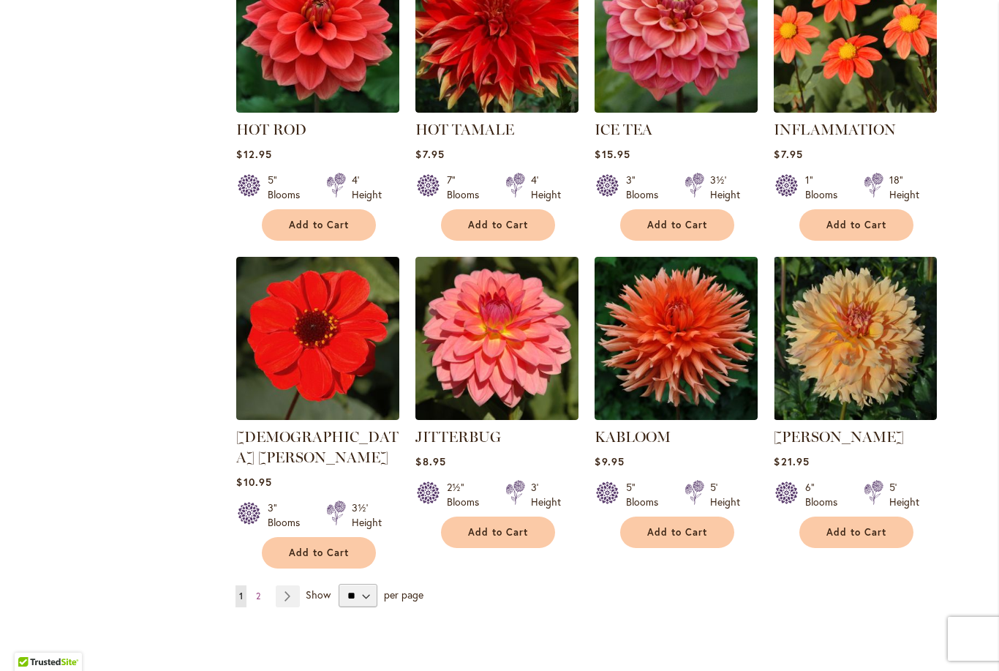
scroll to position [4858, 0]
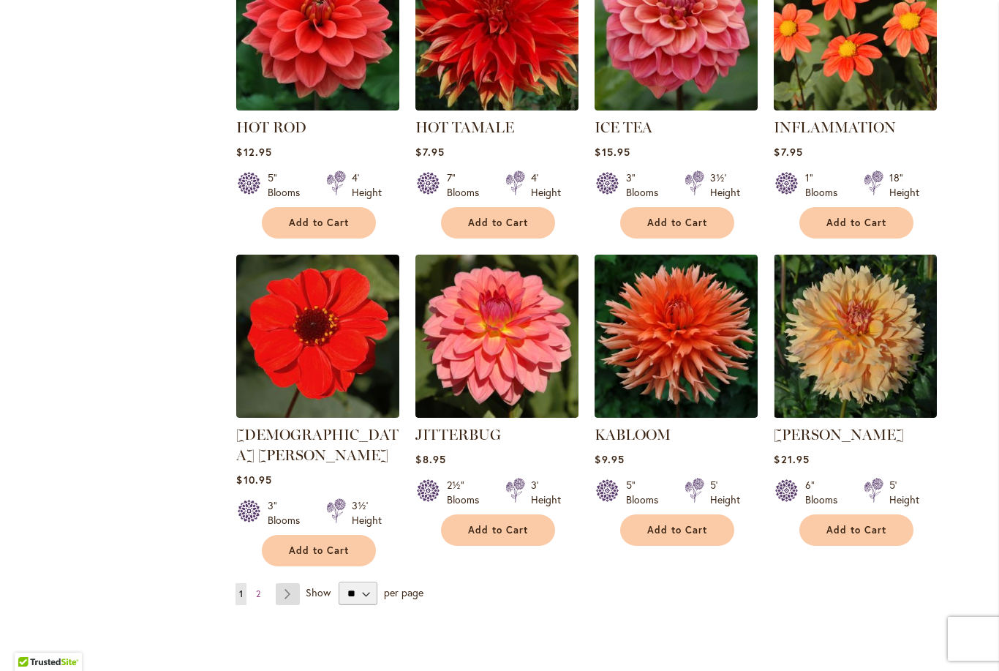
click at [293, 583] on link "Page Next" at bounding box center [288, 594] width 24 height 22
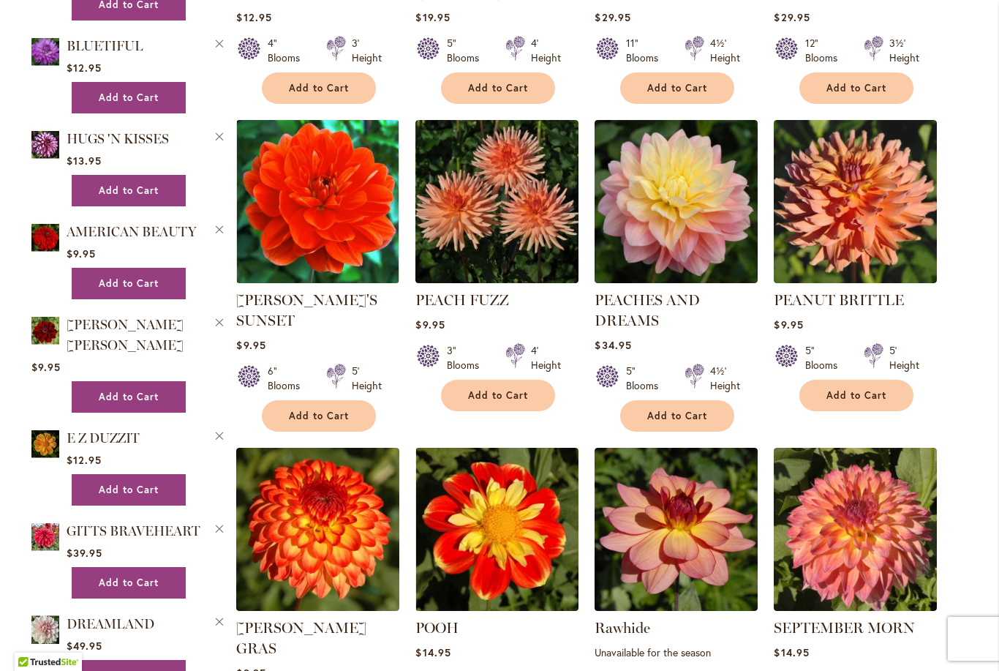
scroll to position [2085, 0]
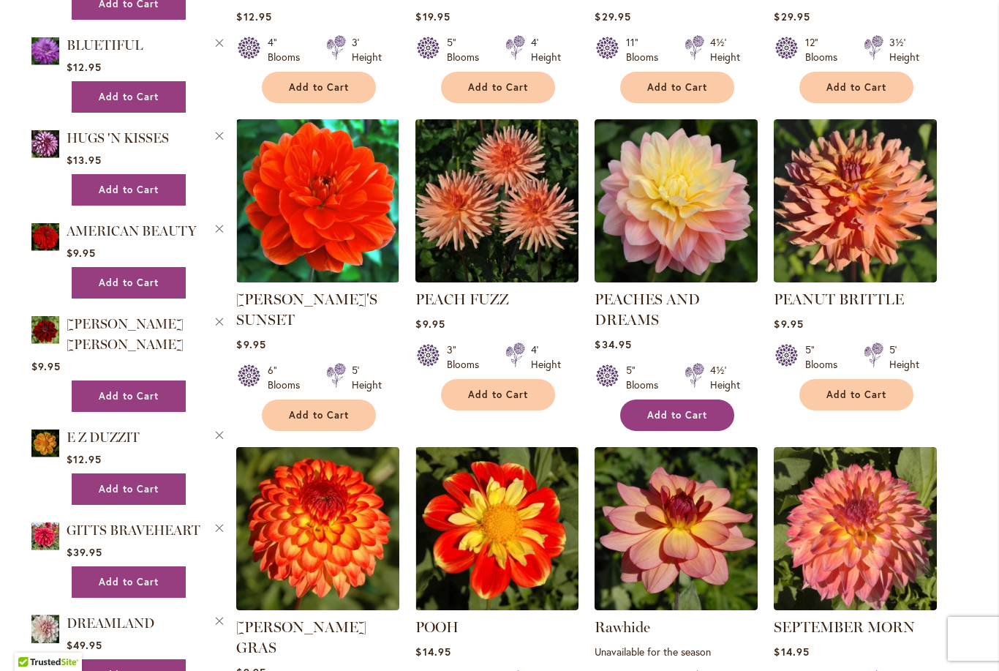
click at [673, 409] on span "Add to Cart" at bounding box center [677, 415] width 60 height 12
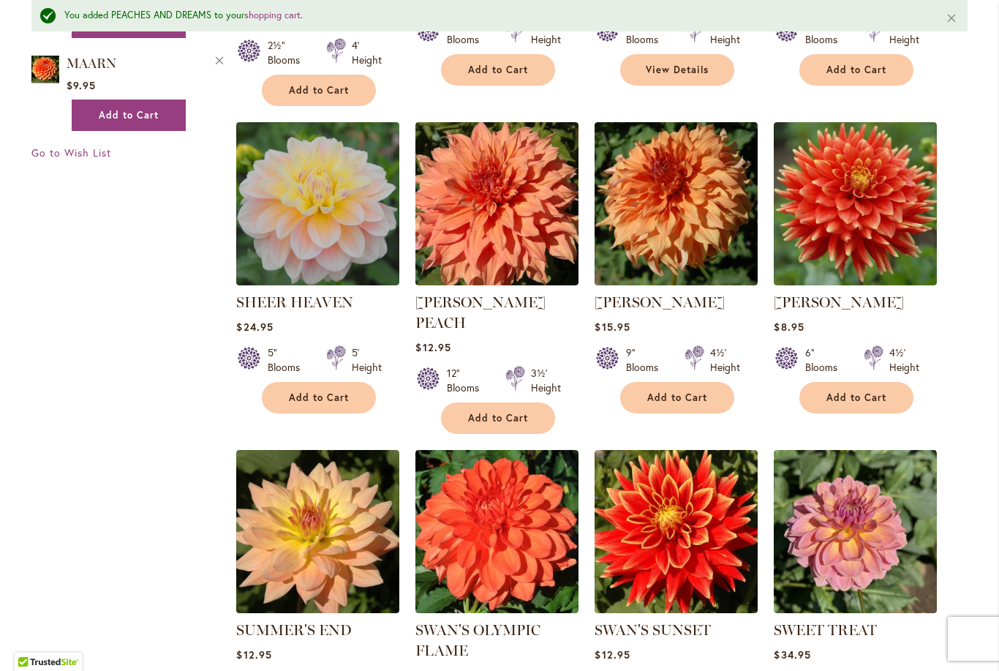
scroll to position [2777, 0]
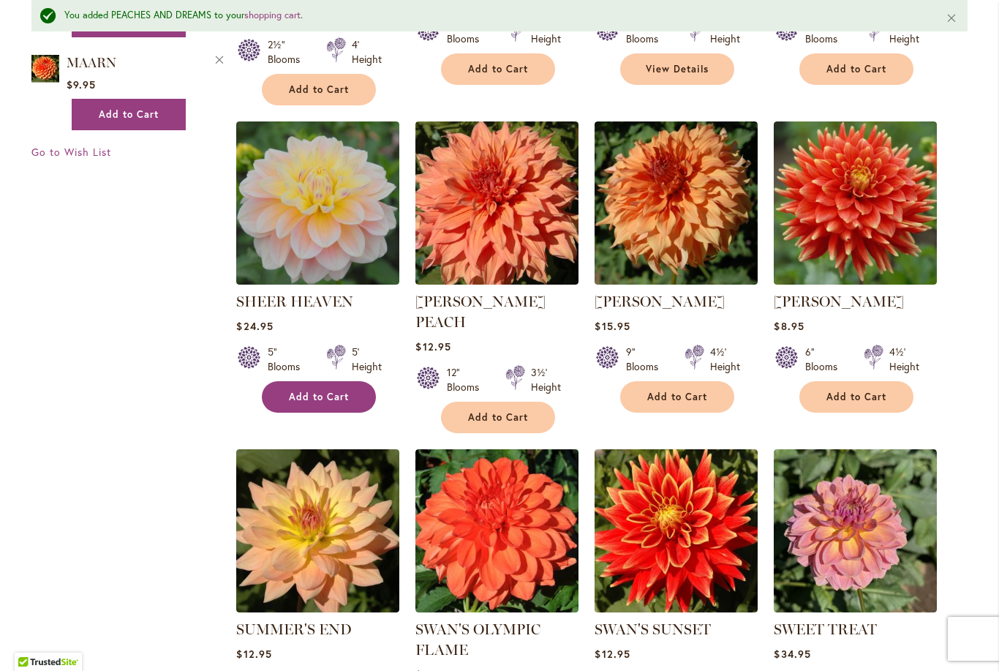
click at [317, 381] on button "Add to Cart" at bounding box center [319, 396] width 114 height 31
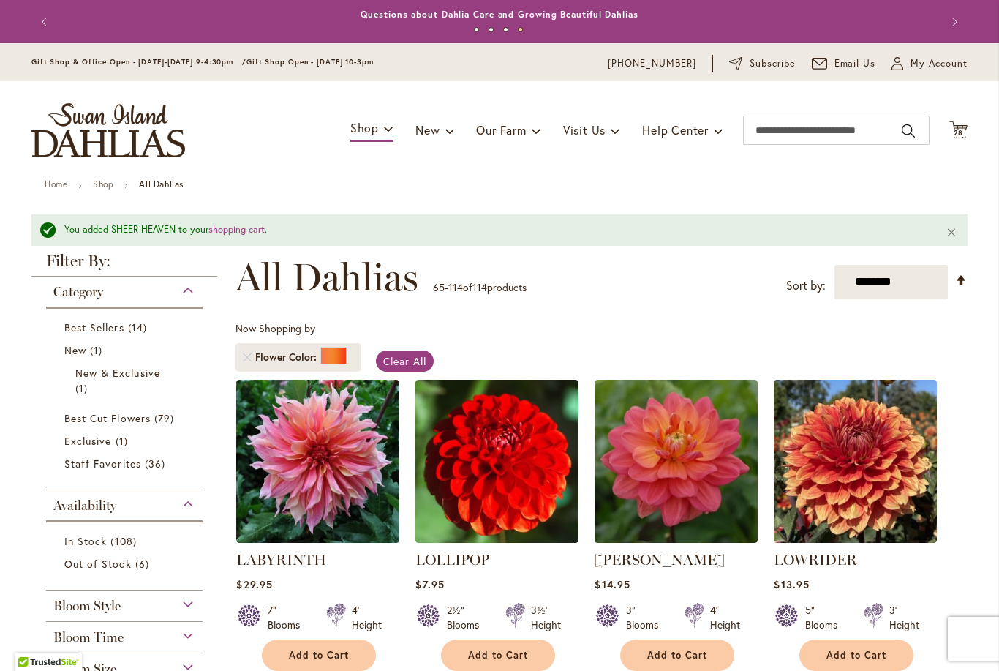
scroll to position [0, 0]
click at [965, 123] on icon "Cart .cls-1 { fill: #231f20; }" at bounding box center [958, 130] width 18 height 18
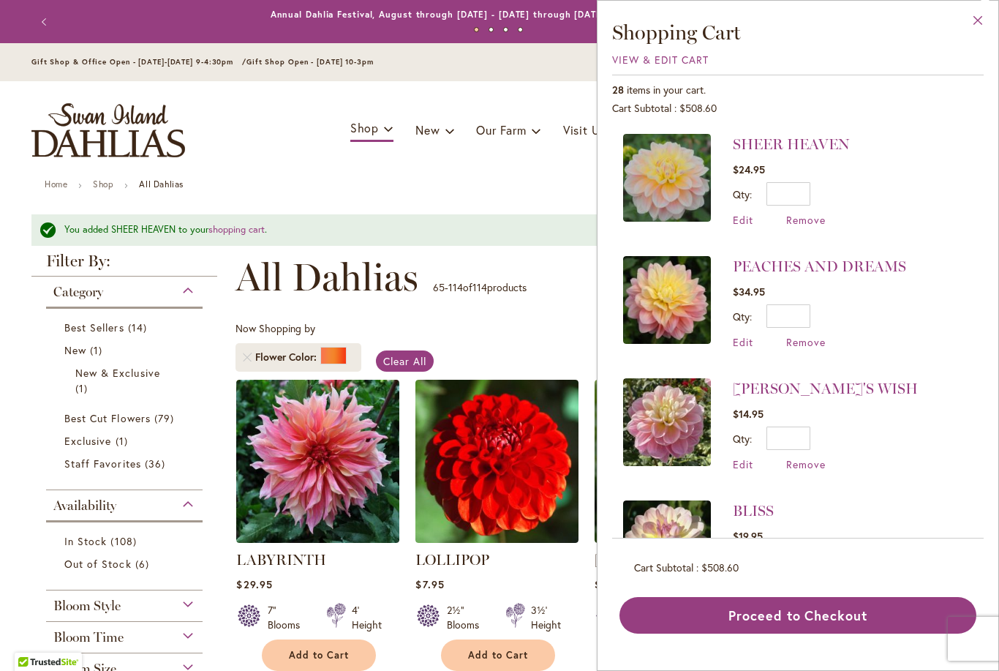
click at [982, 29] on button "Close" at bounding box center [978, 24] width 40 height 46
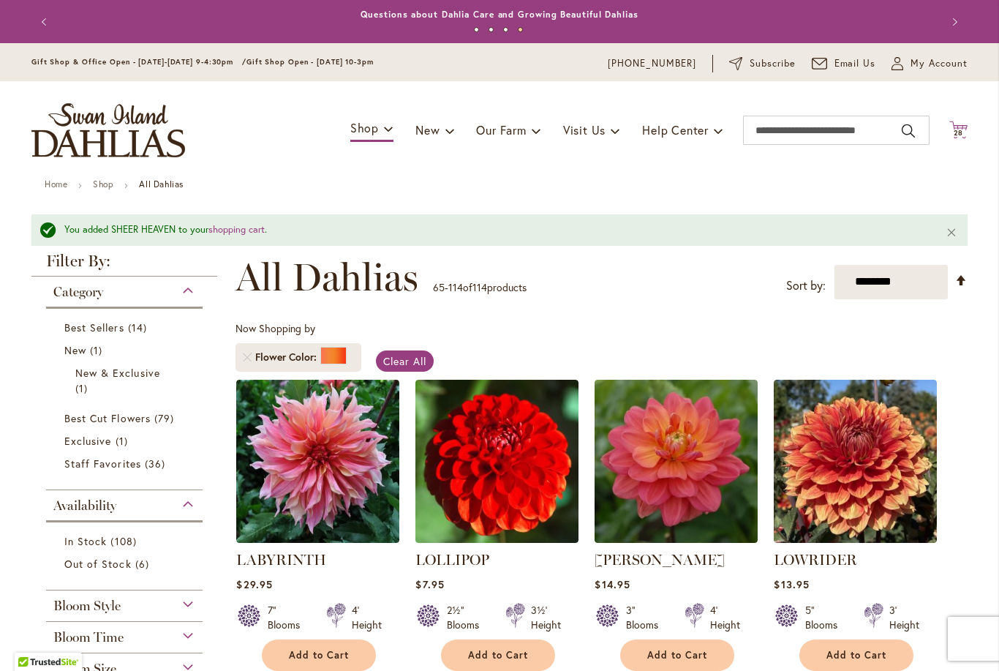
click at [967, 130] on icon "Cart .cls-1 { fill: #231f20; }" at bounding box center [958, 130] width 18 height 18
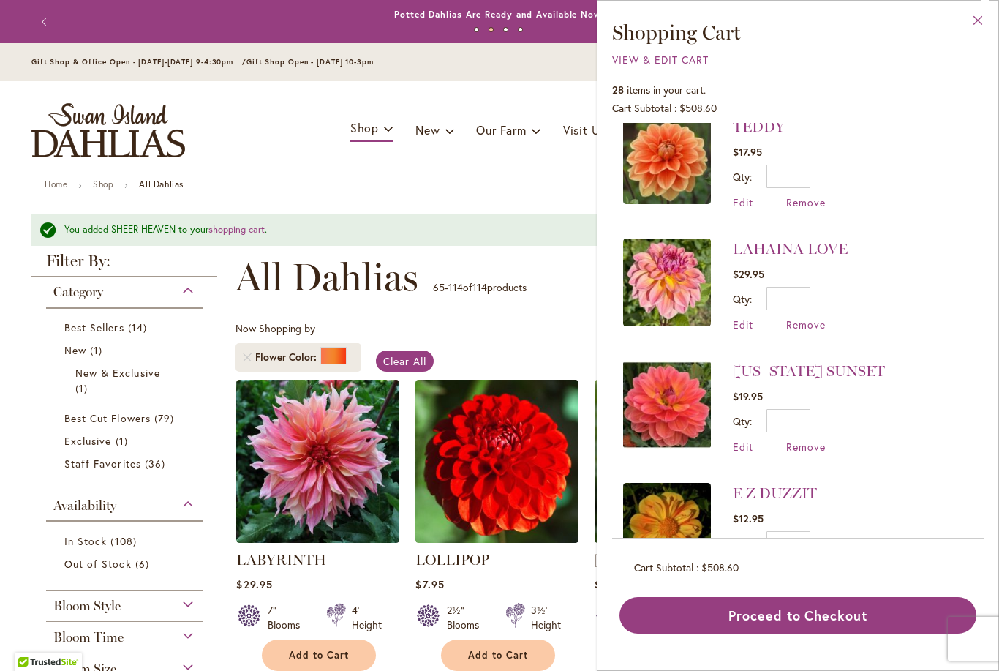
click at [990, 26] on button "Close" at bounding box center [978, 24] width 40 height 46
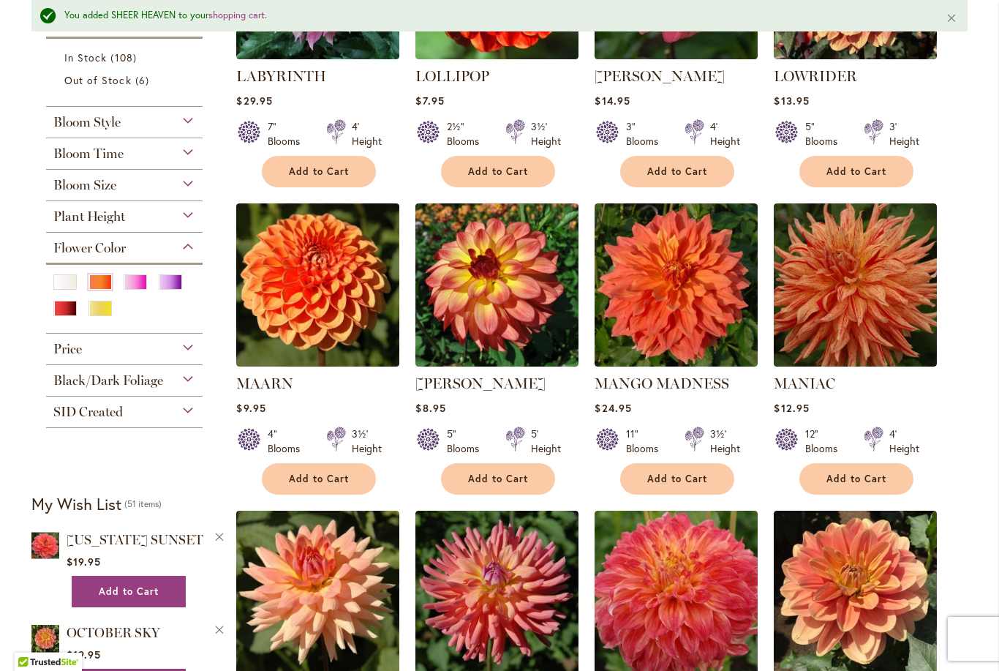
scroll to position [486, 0]
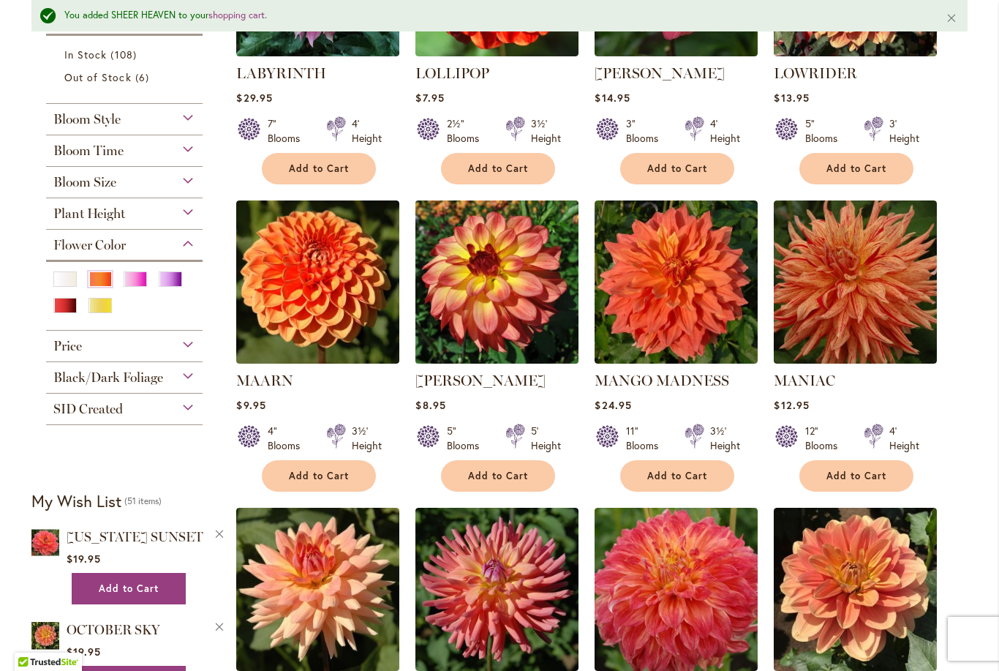
click at [500, 319] on img at bounding box center [497, 281] width 171 height 171
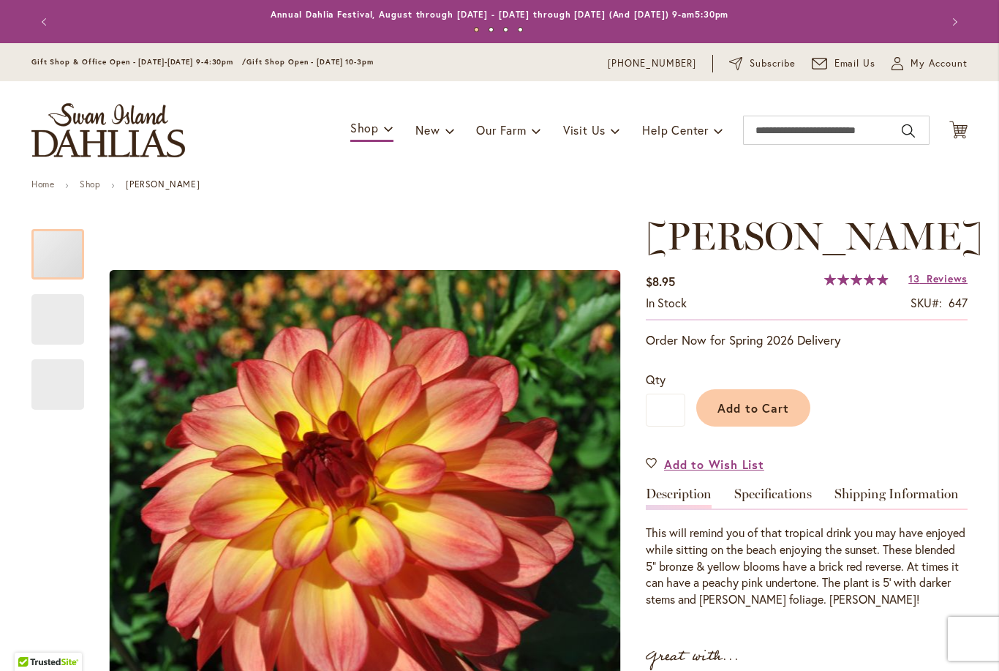
type input "***"
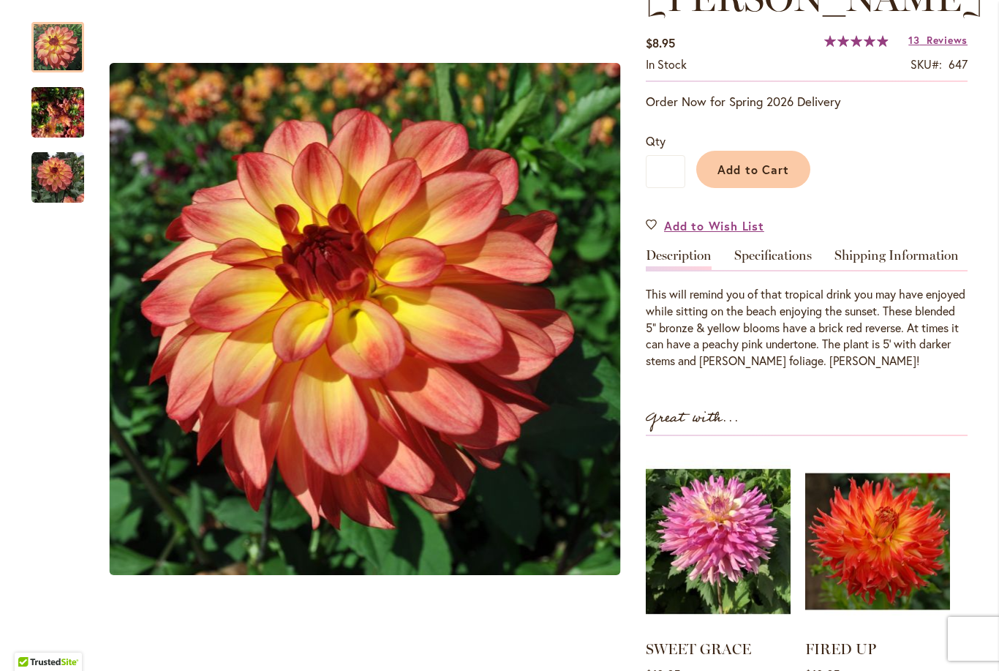
scroll to position [240, 0]
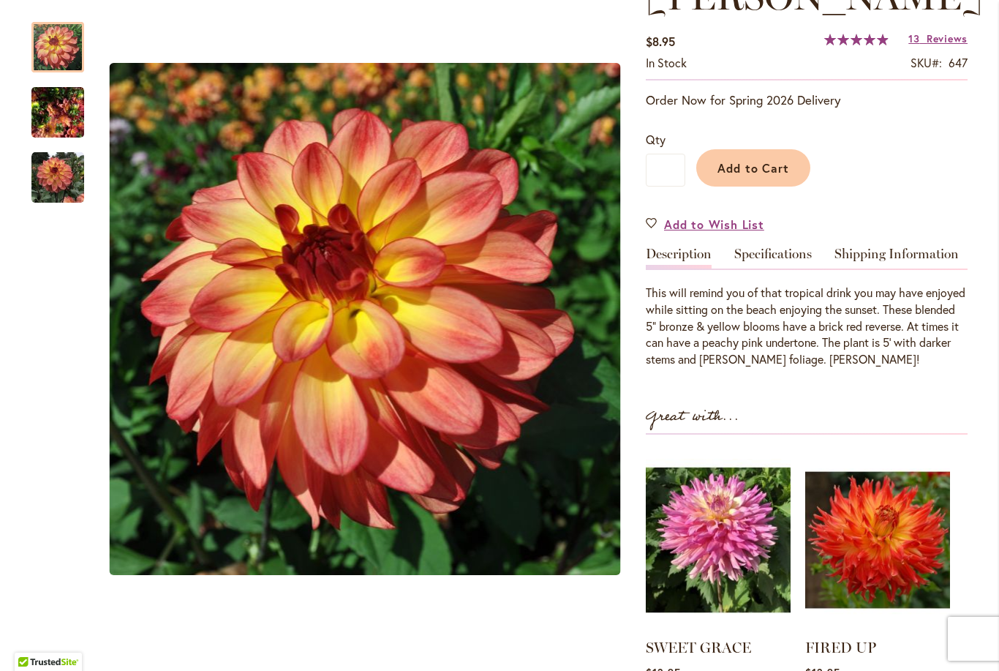
click at [61, 109] on img "MAI TAI" at bounding box center [57, 113] width 53 height 70
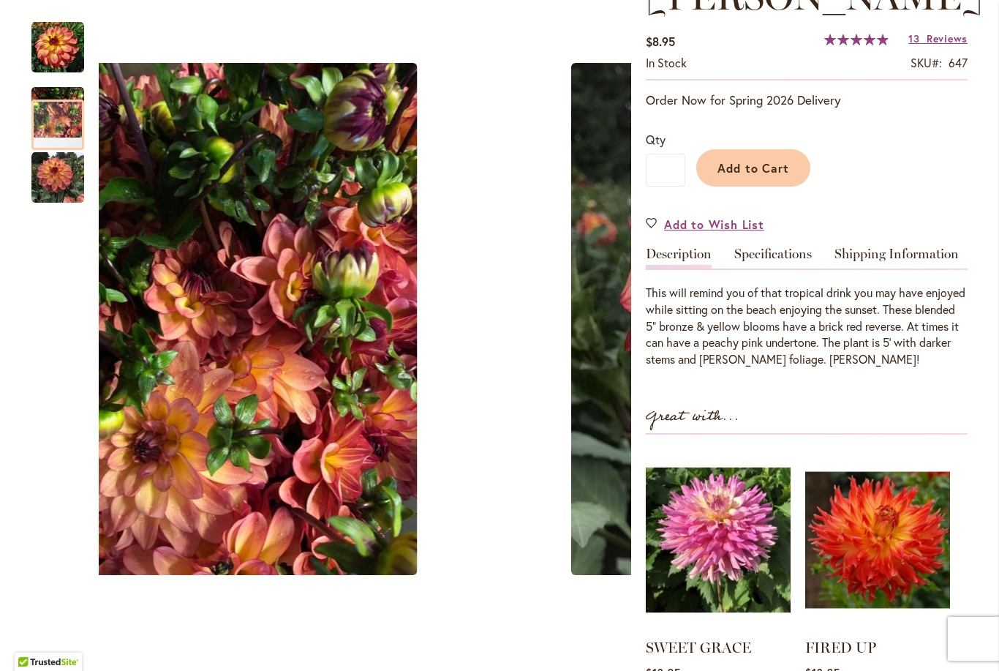
click at [68, 170] on img "MAI TAI" at bounding box center [57, 177] width 53 height 53
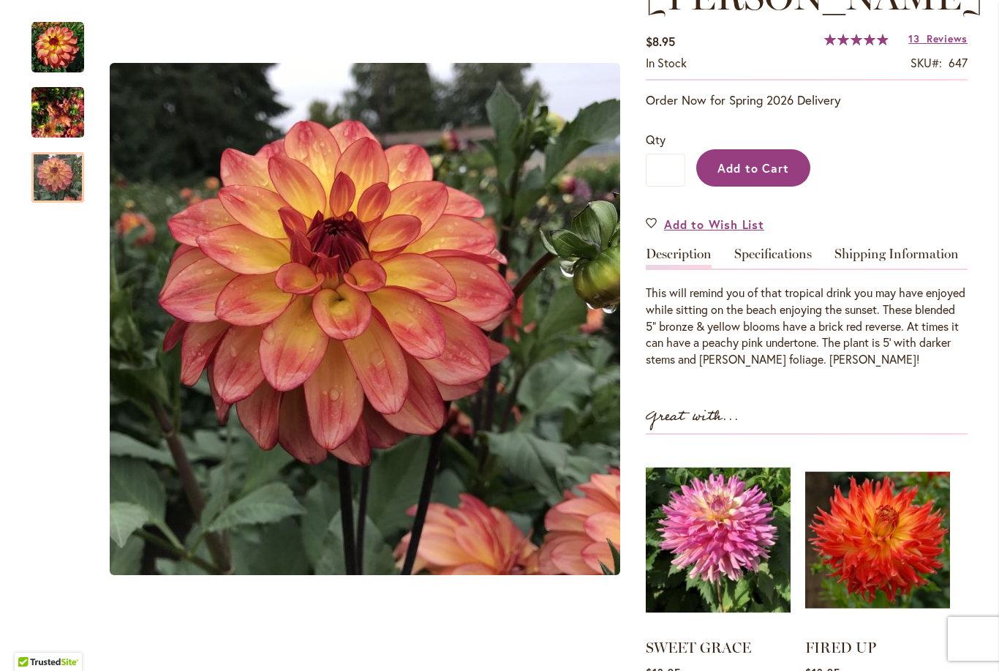
click at [770, 169] on span "Add to Cart" at bounding box center [753, 167] width 72 height 15
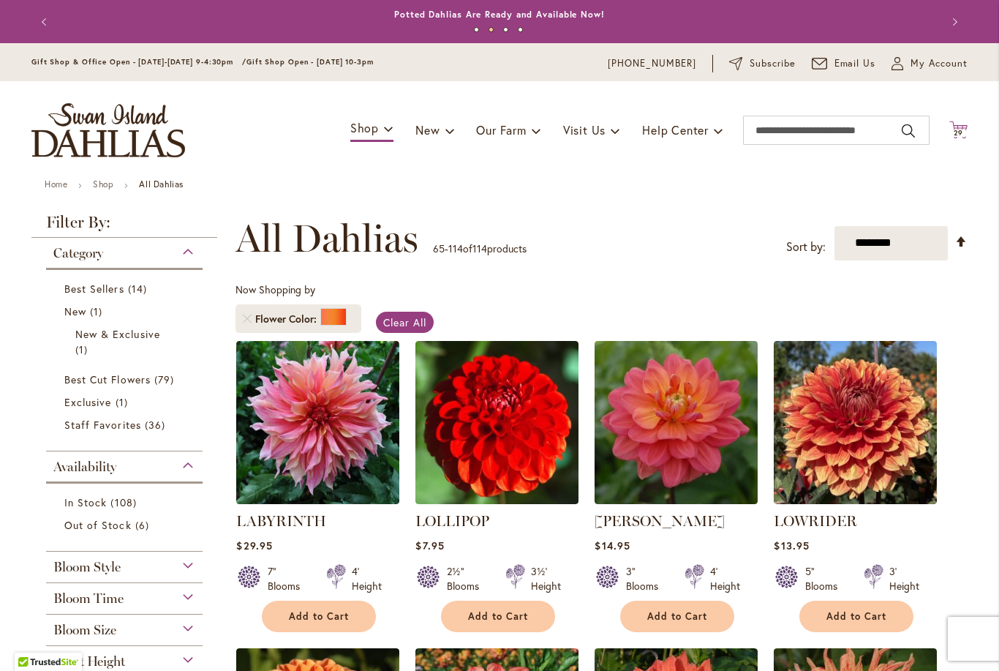
click at [961, 133] on span "29" at bounding box center [959, 133] width 10 height 10
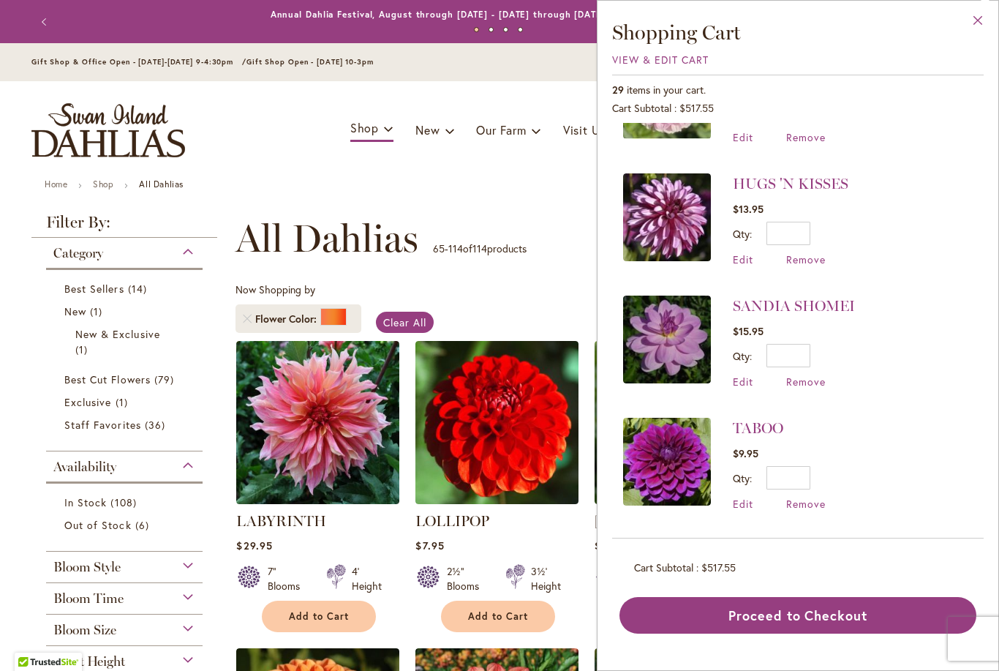
click at [983, 34] on button "Close" at bounding box center [978, 24] width 40 height 46
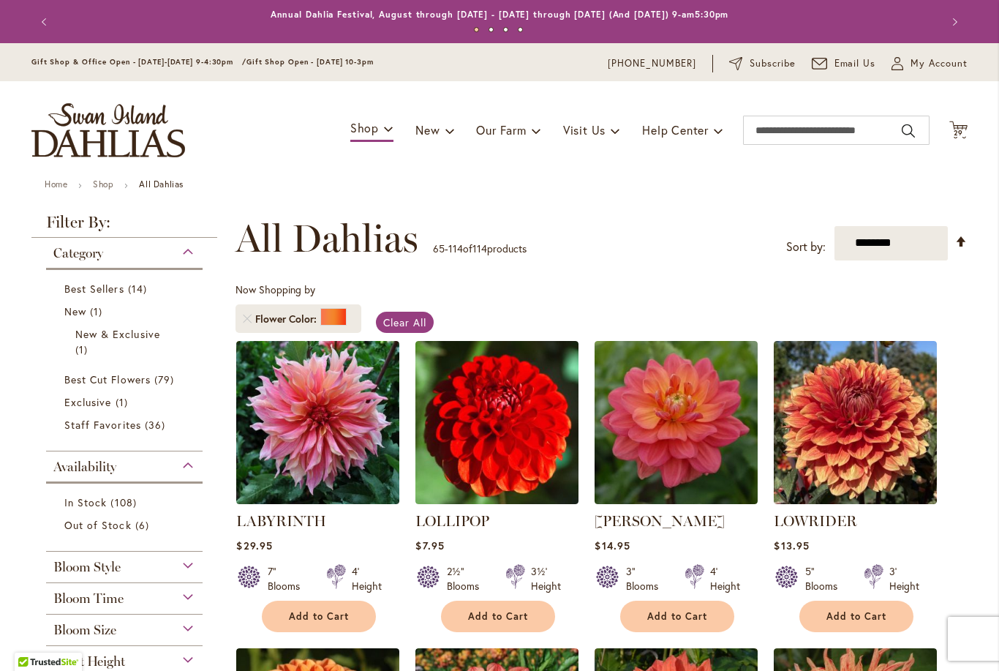
scroll to position [785, 0]
